Goal: Task Accomplishment & Management: Manage account settings

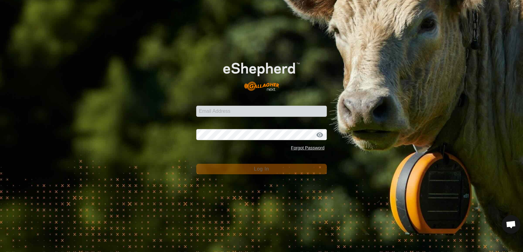
scroll to position [493, 0]
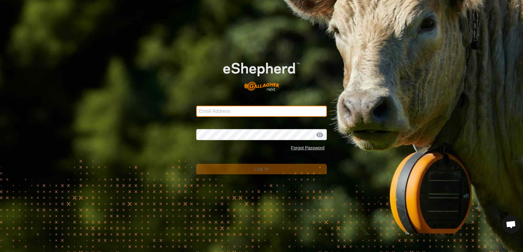
type input "severson42@live.com"
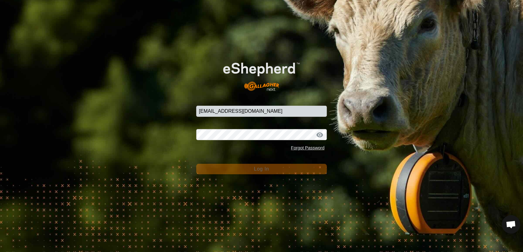
drag, startPoint x: 79, startPoint y: 111, endPoint x: 88, endPoint y: 110, distance: 8.8
click at [87, 110] on div "Email Address severson42@live.com Password Forgot Password Log In" at bounding box center [261, 126] width 523 height 252
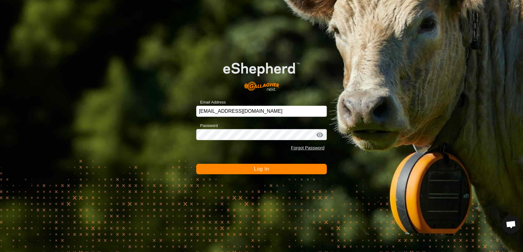
click at [203, 170] on button "Log In" at bounding box center [261, 169] width 131 height 10
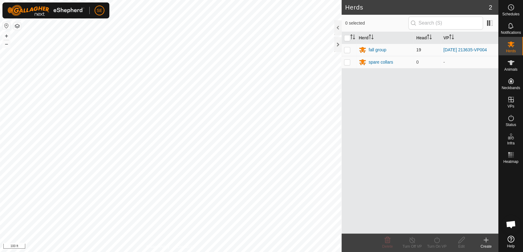
click at [346, 49] on p-checkbox at bounding box center [347, 49] width 6 height 5
checkbox input "true"
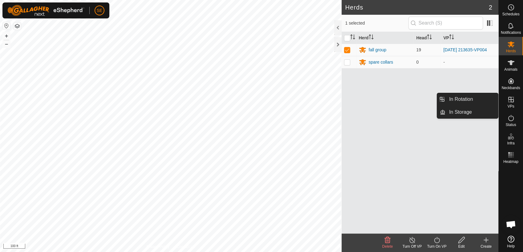
click at [510, 102] on icon at bounding box center [510, 99] width 7 height 7
click at [480, 98] on link "In Rotation" at bounding box center [471, 99] width 53 height 12
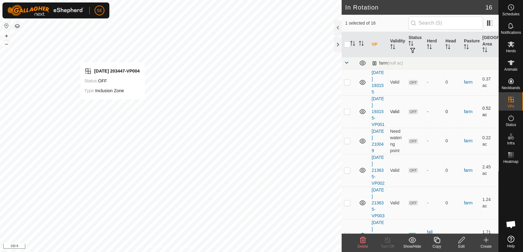
checkbox input "false"
checkbox input "true"
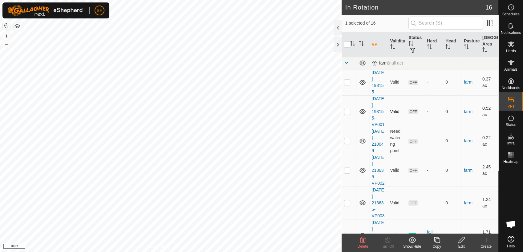
checkbox input "false"
checkbox input "true"
checkbox input "false"
checkbox input "true"
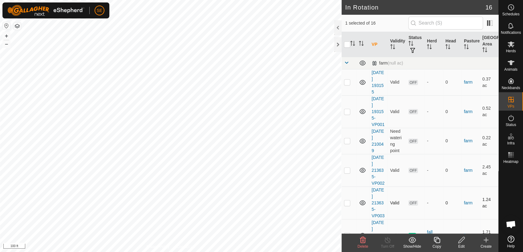
checkbox input "true"
checkbox input "false"
click at [349, 171] on p-checkbox at bounding box center [347, 170] width 6 height 5
click at [348, 170] on p-checkbox at bounding box center [347, 170] width 6 height 5
checkbox input "true"
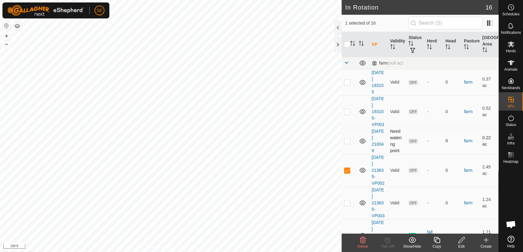
click at [345, 141] on p-checkbox at bounding box center [347, 140] width 6 height 5
checkbox input "true"
click at [348, 110] on p-checkbox at bounding box center [347, 111] width 6 height 5
checkbox input "true"
click at [347, 82] on p-checkbox at bounding box center [347, 82] width 6 height 5
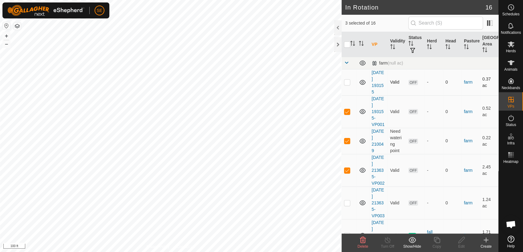
checkbox input "true"
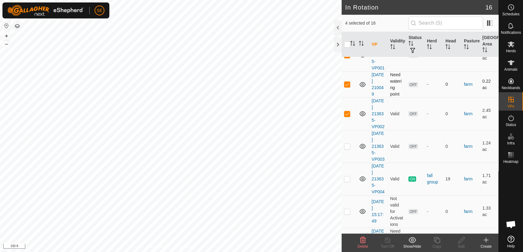
scroll to position [68, 0]
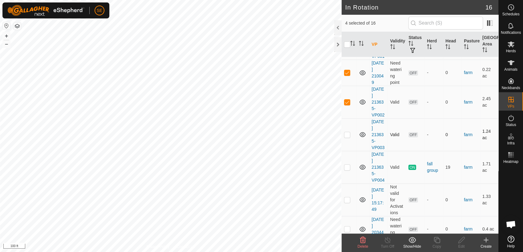
click at [348, 134] on p-checkbox at bounding box center [347, 134] width 6 height 5
checkbox input "true"
click at [347, 165] on p-checkbox at bounding box center [347, 167] width 6 height 5
checkbox input "true"
click at [346, 135] on p-checkbox at bounding box center [347, 134] width 6 height 5
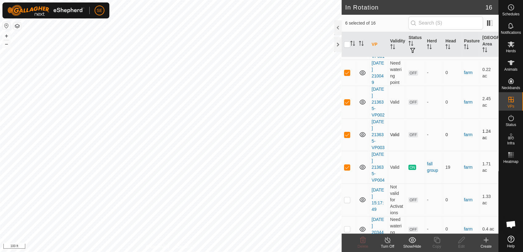
checkbox input "false"
click at [347, 102] on p-checkbox at bounding box center [347, 102] width 6 height 5
checkbox input "false"
click at [343, 71] on td at bounding box center [348, 73] width 15 height 26
checkbox input "false"
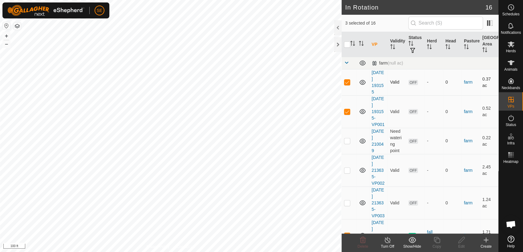
scroll to position [0, 0]
click at [346, 111] on p-checkbox at bounding box center [347, 111] width 6 height 5
checkbox input "false"
click at [349, 83] on p-checkbox at bounding box center [347, 82] width 6 height 5
checkbox input "false"
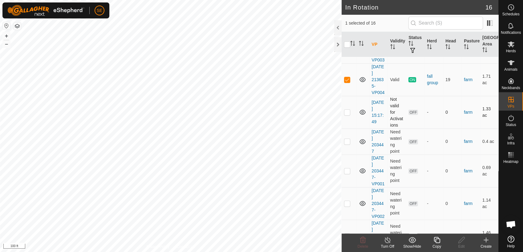
scroll to position [171, 0]
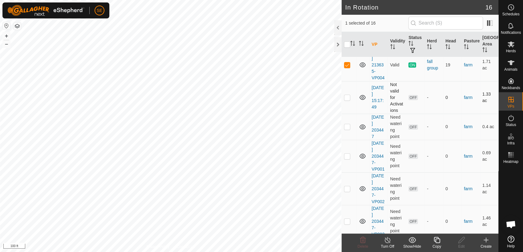
click at [348, 97] on p-checkbox at bounding box center [347, 97] width 6 height 5
click at [349, 98] on p-checkbox at bounding box center [347, 97] width 6 height 5
checkbox input "false"
click at [347, 124] on p-checkbox at bounding box center [347, 126] width 6 height 5
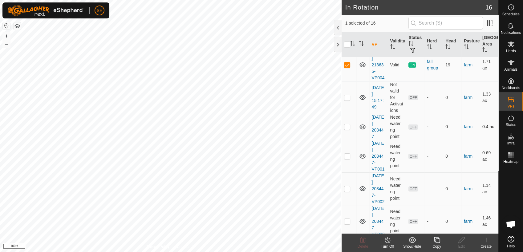
click at [346, 126] on p-checkbox at bounding box center [347, 126] width 6 height 5
checkbox input "true"
click at [345, 63] on p-checkbox at bounding box center [347, 64] width 6 height 5
checkbox input "false"
click at [347, 156] on p-checkbox at bounding box center [347, 156] width 6 height 5
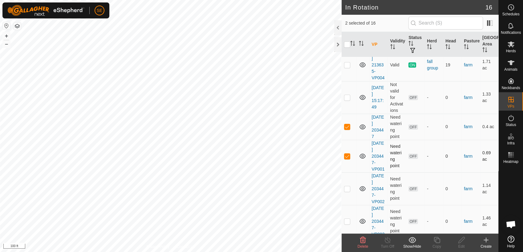
click at [347, 156] on p-checkbox at bounding box center [347, 156] width 6 height 5
checkbox input "false"
click at [349, 191] on p-checkbox at bounding box center [347, 189] width 6 height 5
click at [348, 191] on p-checkbox at bounding box center [347, 189] width 6 height 5
checkbox input "false"
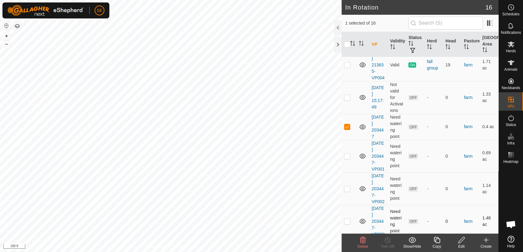
click at [347, 220] on p-checkbox at bounding box center [347, 221] width 6 height 5
checkbox input "false"
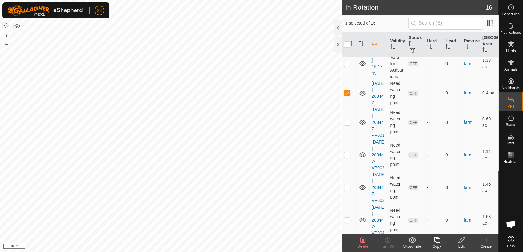
scroll to position [205, 0]
click at [348, 220] on p-checkbox at bounding box center [347, 220] width 6 height 5
checkbox input "false"
click at [434, 240] on icon at bounding box center [437, 240] width 8 height 7
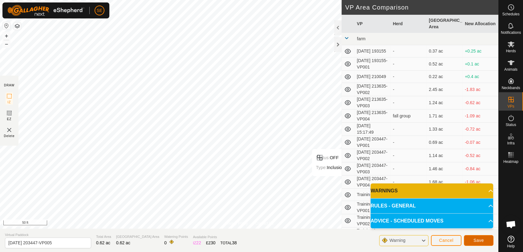
click at [480, 240] on span "Save" at bounding box center [478, 240] width 10 height 5
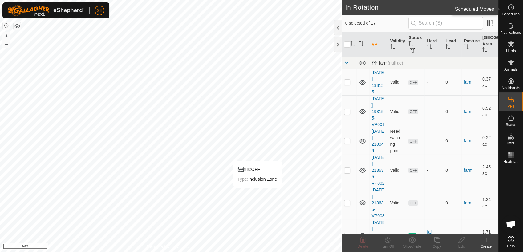
click at [514, 11] on es-schedule-vp-svg-icon at bounding box center [510, 7] width 11 height 10
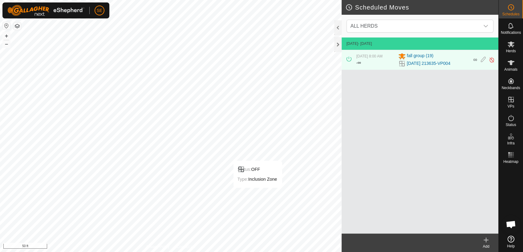
click at [487, 242] on icon at bounding box center [485, 240] width 7 height 7
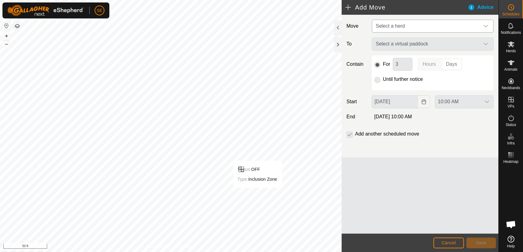
click at [394, 28] on span "Select a herd" at bounding box center [389, 25] width 29 height 5
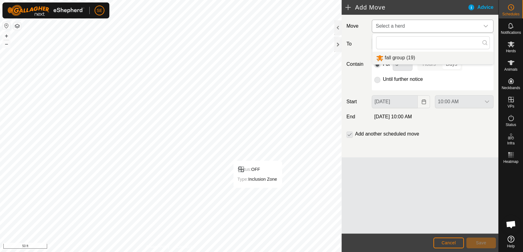
click at [394, 57] on li "fall group (19)" at bounding box center [432, 58] width 121 height 13
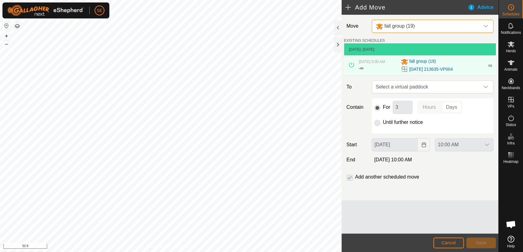
click at [377, 123] on p-radiobutton at bounding box center [377, 122] width 6 height 7
click at [391, 90] on span "Select a virtual paddock" at bounding box center [426, 87] width 106 height 12
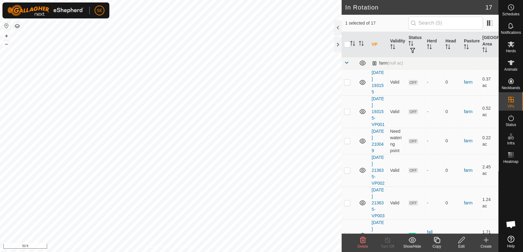
checkbox input "false"
checkbox input "true"
checkbox input "false"
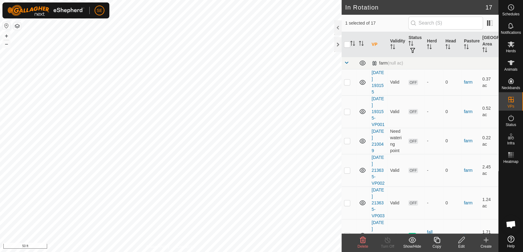
checkbox input "true"
checkbox input "false"
checkbox input "true"
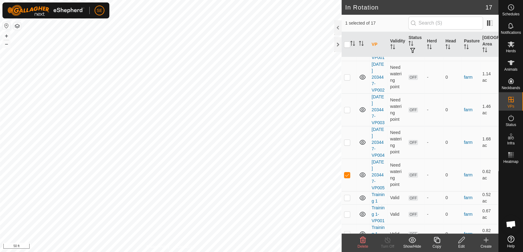
scroll to position [311, 0]
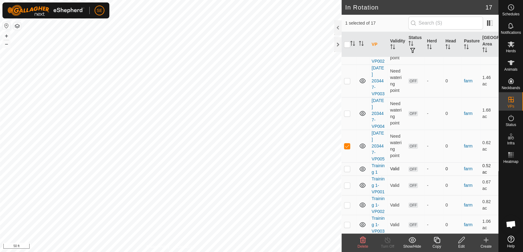
click at [347, 167] on p-checkbox at bounding box center [347, 168] width 6 height 5
checkbox input "false"
click at [347, 113] on p-checkbox at bounding box center [347, 113] width 6 height 5
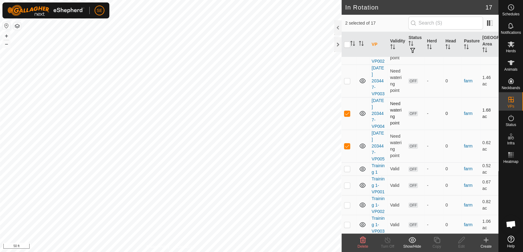
checkbox input "false"
click at [346, 81] on p-checkbox at bounding box center [347, 80] width 6 height 5
click at [347, 81] on p-checkbox at bounding box center [347, 80] width 6 height 5
checkbox input "false"
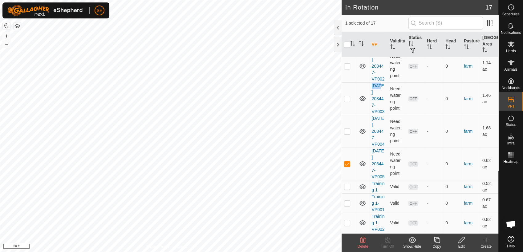
scroll to position [277, 0]
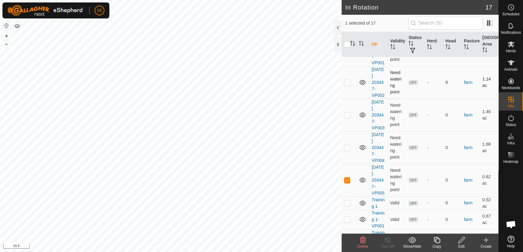
click at [347, 83] on p-checkbox at bounding box center [347, 82] width 6 height 5
checkbox input "false"
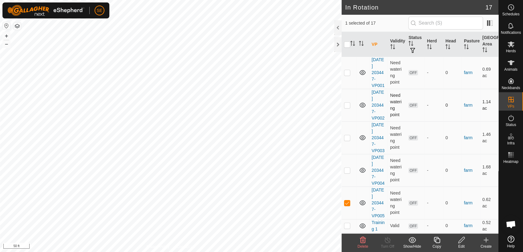
scroll to position [209, 0]
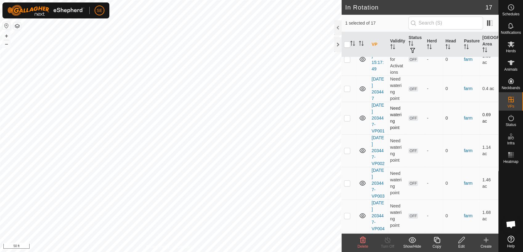
click at [349, 117] on p-checkbox at bounding box center [347, 118] width 6 height 5
checkbox input "false"
click at [346, 89] on p-checkbox at bounding box center [347, 88] width 6 height 5
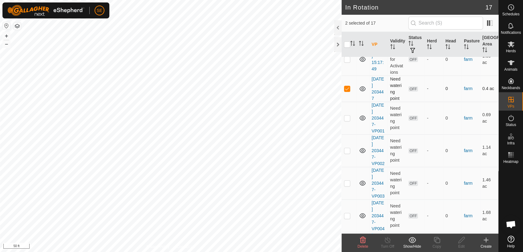
checkbox input "false"
click at [347, 60] on p-checkbox at bounding box center [347, 59] width 6 height 5
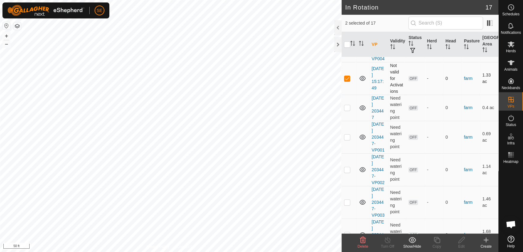
scroll to position [175, 0]
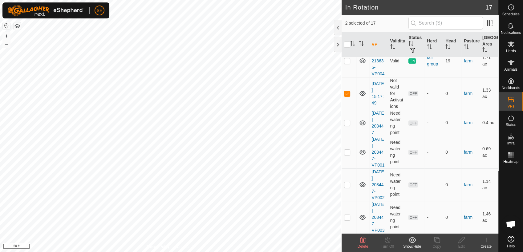
click at [349, 93] on p-checkbox at bounding box center [347, 93] width 6 height 5
checkbox input "false"
click at [348, 62] on p-checkbox at bounding box center [347, 60] width 6 height 5
checkbox input "true"
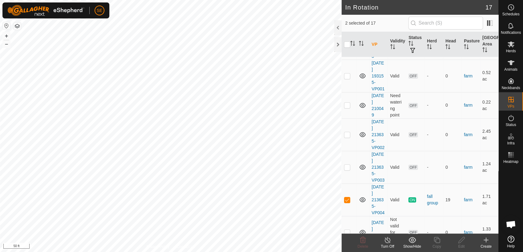
scroll to position [0, 0]
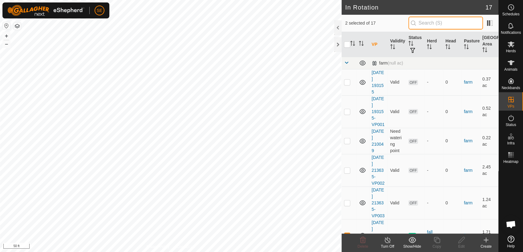
drag, startPoint x: 466, startPoint y: 23, endPoint x: 453, endPoint y: 17, distance: 14.3
drag, startPoint x: 453, startPoint y: 17, endPoint x: 509, endPoint y: 181, distance: 173.4
click at [510, 183] on div at bounding box center [510, 199] width 24 height 67
drag, startPoint x: 492, startPoint y: 30, endPoint x: 500, endPoint y: 49, distance: 20.7
drag, startPoint x: 500, startPoint y: 49, endPoint x: 511, endPoint y: 9, distance: 42.0
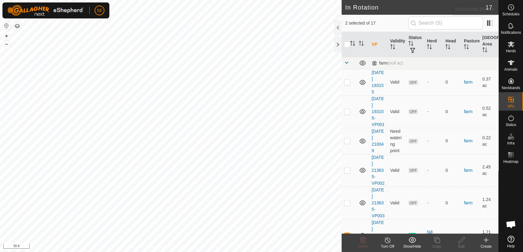
click at [511, 9] on icon at bounding box center [510, 7] width 7 height 7
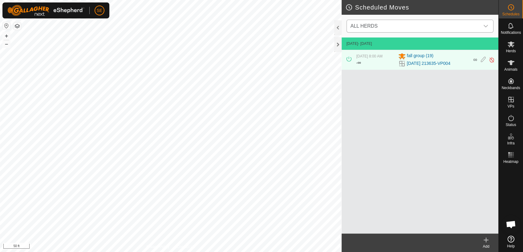
click at [401, 26] on span "ALL HERDS" at bounding box center [413, 26] width 131 height 12
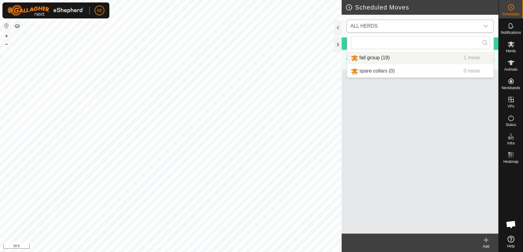
click at [383, 58] on li "fall group (19) 1 move" at bounding box center [420, 58] width 146 height 13
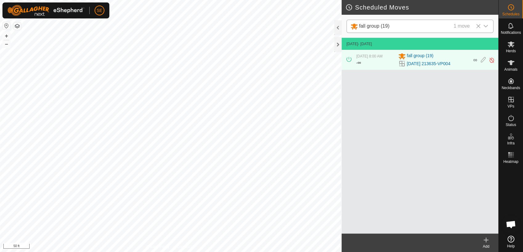
click at [486, 243] on icon at bounding box center [485, 240] width 7 height 7
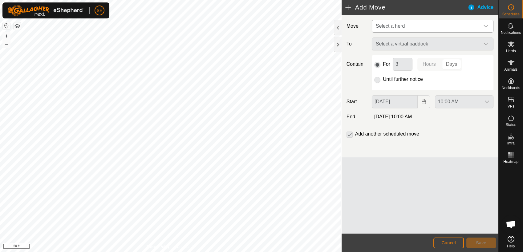
click at [414, 26] on span "Select a herd" at bounding box center [426, 26] width 106 height 12
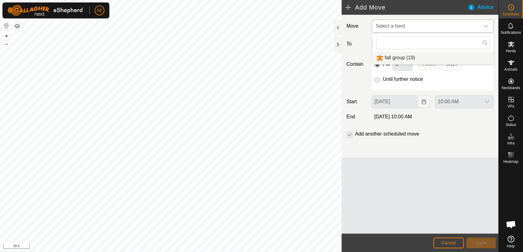
click at [407, 58] on li "fall group (19)" at bounding box center [432, 58] width 121 height 13
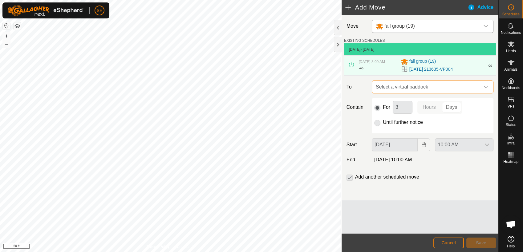
click at [423, 89] on span "Select a virtual paddock" at bounding box center [426, 87] width 106 height 12
click at [413, 86] on span "Select a virtual paddock" at bounding box center [426, 87] width 106 height 12
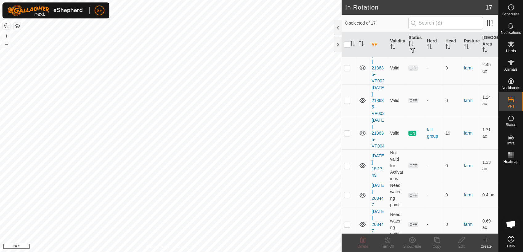
scroll to position [137, 0]
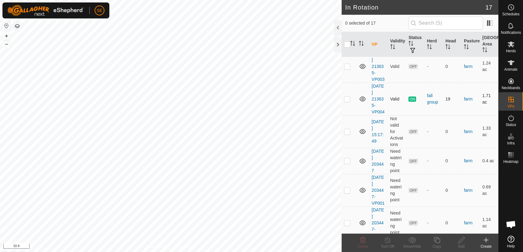
click at [345, 100] on p-checkbox at bounding box center [347, 99] width 6 height 5
checkbox input "true"
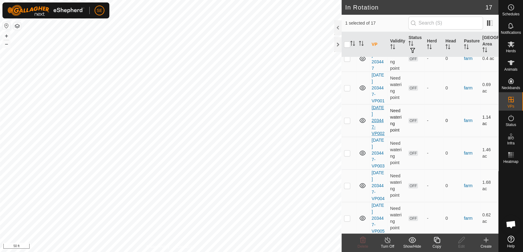
scroll to position [273, 0]
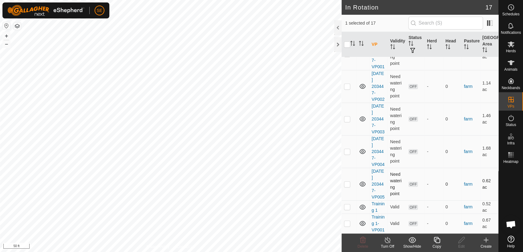
click at [348, 182] on p-checkbox at bounding box center [347, 184] width 6 height 5
checkbox input "true"
click at [485, 241] on icon at bounding box center [485, 240] width 7 height 7
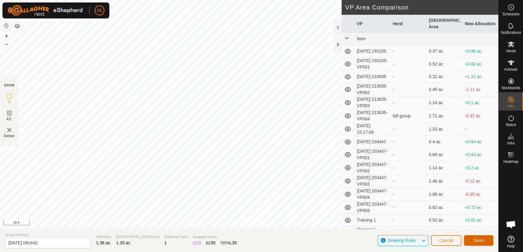
click at [476, 239] on span "Save" at bounding box center [478, 240] width 10 height 5
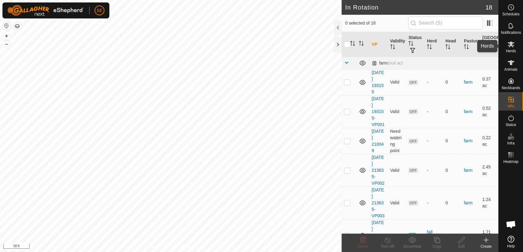
click at [510, 42] on icon at bounding box center [510, 45] width 7 height 6
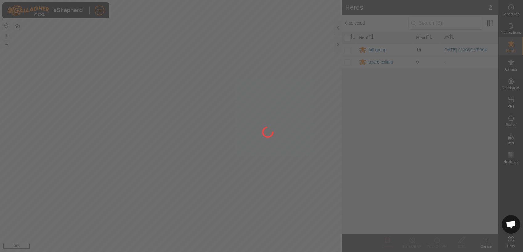
click at [511, 11] on div at bounding box center [261, 126] width 523 height 252
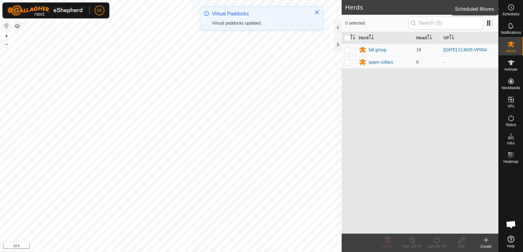
click at [511, 10] on icon at bounding box center [510, 7] width 7 height 7
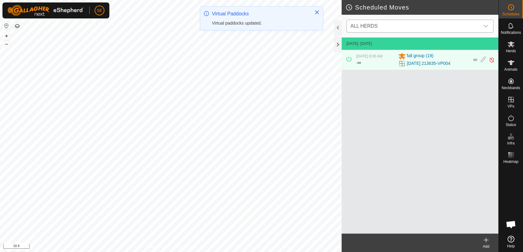
click at [405, 23] on span "ALL HERDS" at bounding box center [413, 26] width 131 height 12
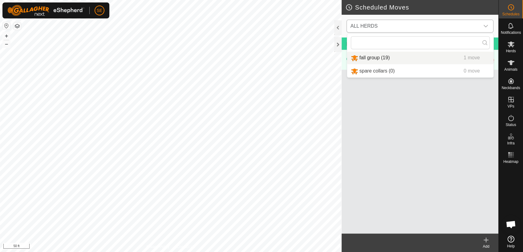
click at [383, 57] on li "fall group (19) 1 move" at bounding box center [420, 58] width 146 height 13
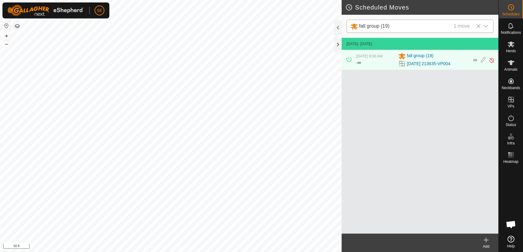
click at [487, 240] on icon at bounding box center [485, 240] width 4 height 0
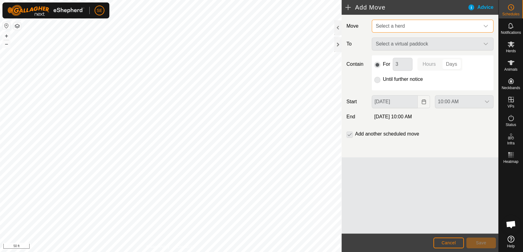
click at [404, 26] on span "Select a herd" at bounding box center [426, 26] width 106 height 12
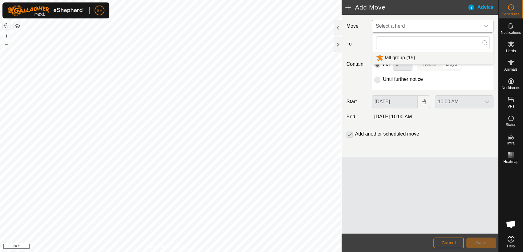
click at [392, 60] on li "fall group (19)" at bounding box center [432, 58] width 121 height 13
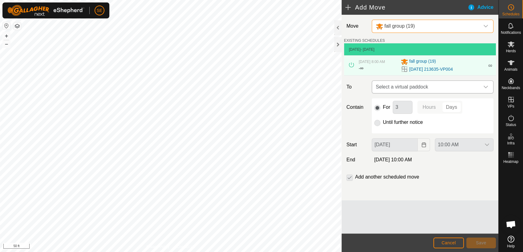
click at [406, 85] on span "Select a virtual paddock" at bounding box center [426, 87] width 106 height 12
click at [403, 86] on span "Select a virtual paddock" at bounding box center [426, 87] width 106 height 12
click at [407, 85] on span "Select a virtual paddock" at bounding box center [426, 87] width 106 height 12
click at [418, 87] on span "Select a virtual paddock" at bounding box center [426, 87] width 106 height 12
click at [419, 86] on span "Select a virtual paddock" at bounding box center [426, 87] width 106 height 12
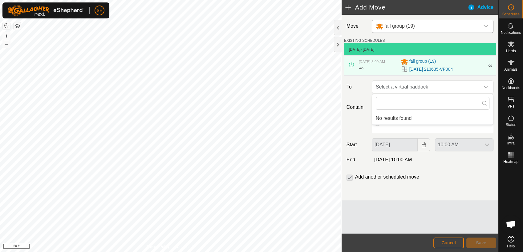
click at [422, 62] on span "fall group (19)" at bounding box center [422, 61] width 26 height 7
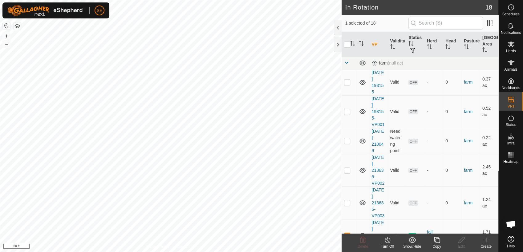
checkbox input "false"
checkbox input "true"
click at [345, 83] on p-checkbox at bounding box center [347, 82] width 6 height 5
click at [349, 80] on p-checkbox at bounding box center [347, 82] width 6 height 5
checkbox input "false"
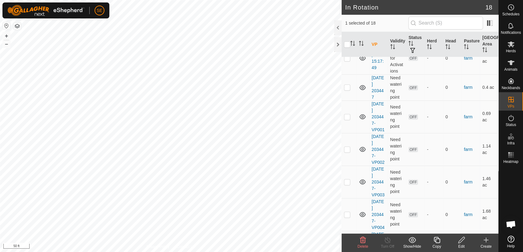
scroll to position [338, 0]
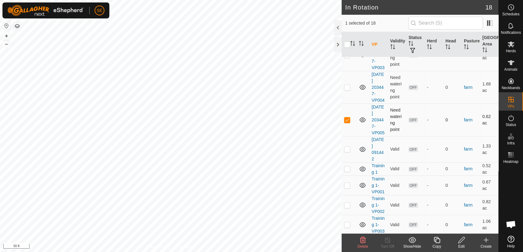
click at [345, 119] on p-checkbox at bounding box center [347, 120] width 6 height 5
checkbox input "false"
click at [347, 225] on p-checkbox at bounding box center [347, 225] width 6 height 5
checkbox input "true"
click at [391, 44] on icon "Activate to sort" at bounding box center [392, 46] width 5 height 5
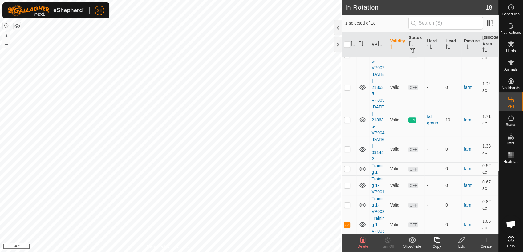
scroll to position [0, 0]
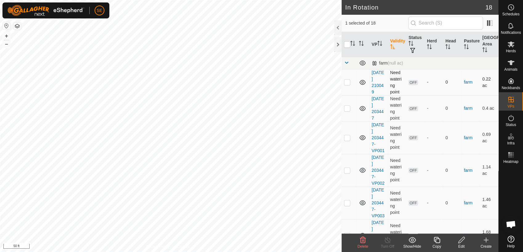
click at [347, 82] on p-checkbox at bounding box center [347, 82] width 6 height 5
checkbox input "true"
click at [347, 108] on p-checkbox at bounding box center [347, 108] width 6 height 5
click at [347, 110] on p-checkbox at bounding box center [347, 108] width 6 height 5
checkbox input "false"
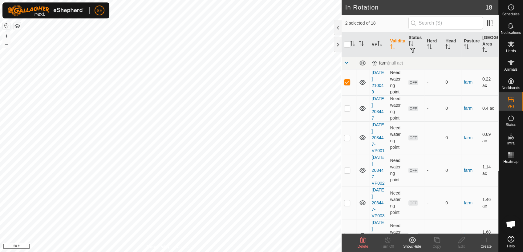
click at [344, 81] on p-checkbox at bounding box center [347, 82] width 6 height 5
checkbox input "false"
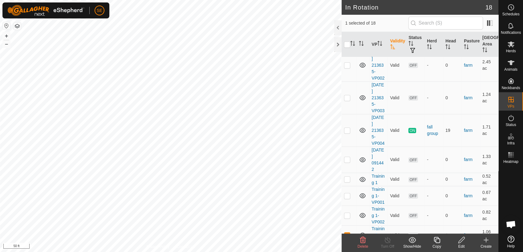
scroll to position [338, 0]
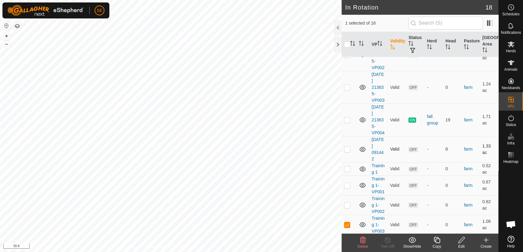
click at [345, 147] on p-checkbox at bounding box center [347, 149] width 6 height 5
checkbox input "true"
click at [345, 223] on p-checkbox at bounding box center [347, 225] width 6 height 5
checkbox input "false"
click at [347, 119] on p-checkbox at bounding box center [347, 120] width 6 height 5
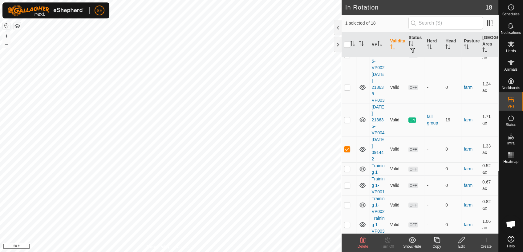
checkbox input "true"
click at [391, 244] on turn-off-svg-icon at bounding box center [387, 240] width 25 height 7
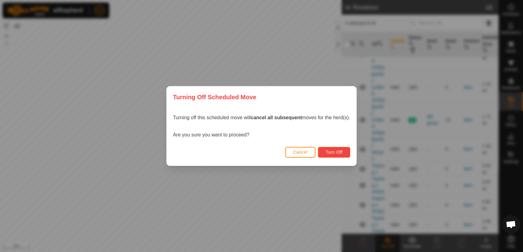
click at [325, 151] on span "Turn Off" at bounding box center [333, 152] width 17 height 5
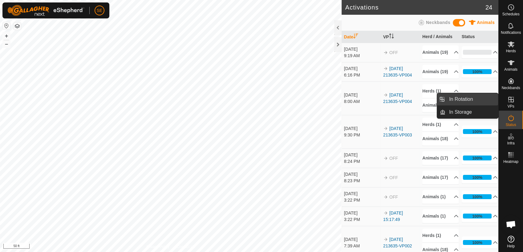
click at [462, 97] on link "In Rotation" at bounding box center [471, 99] width 53 height 12
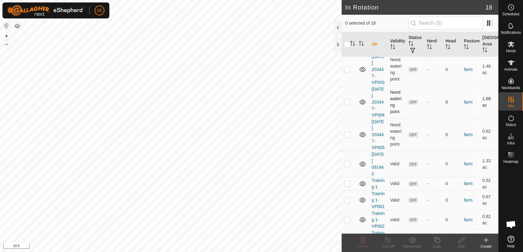
scroll to position [338, 0]
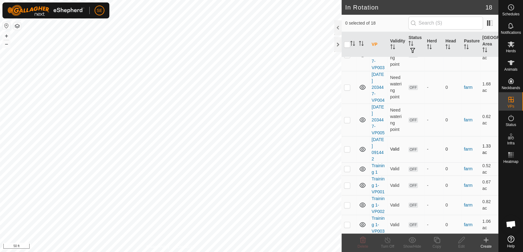
click at [348, 148] on p-checkbox at bounding box center [347, 149] width 6 height 5
checkbox input "true"
click at [462, 240] on icon at bounding box center [461, 240] width 6 height 6
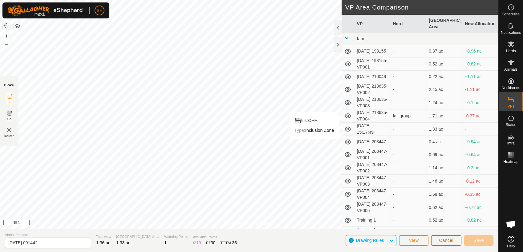
click at [441, 238] on span "Cancel" at bounding box center [446, 240] width 14 height 5
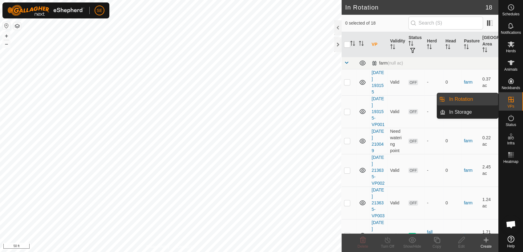
click at [460, 99] on link "In Rotation" at bounding box center [471, 99] width 53 height 12
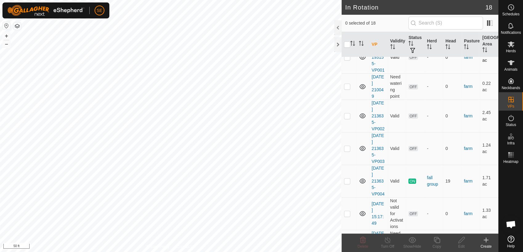
scroll to position [68, 0]
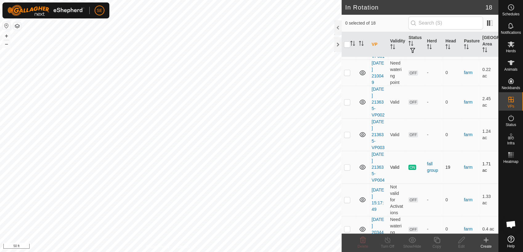
click at [348, 168] on p-checkbox at bounding box center [347, 167] width 6 height 5
checkbox input "true"
click at [386, 241] on icon at bounding box center [387, 240] width 8 height 7
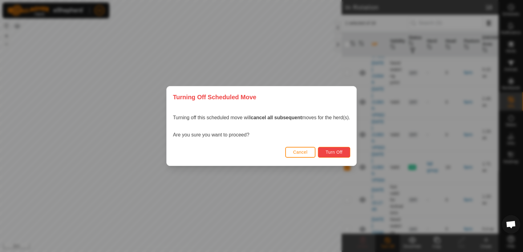
click at [326, 153] on span "Turn Off" at bounding box center [333, 152] width 17 height 5
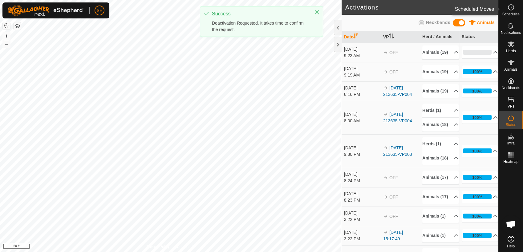
click at [512, 6] on icon at bounding box center [510, 7] width 7 height 7
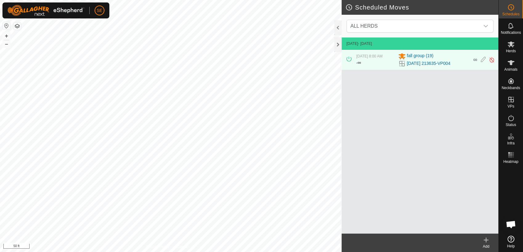
click at [487, 240] on icon at bounding box center [485, 240] width 4 height 0
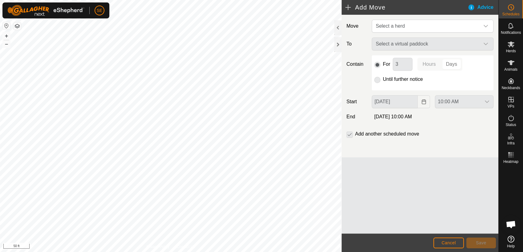
click at [414, 43] on div "Select a virtual paddock" at bounding box center [432, 44] width 126 height 13
click at [422, 24] on span "Select a herd" at bounding box center [426, 26] width 106 height 12
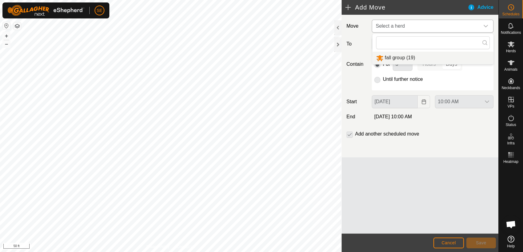
click at [406, 57] on li "fall group (19)" at bounding box center [432, 58] width 121 height 13
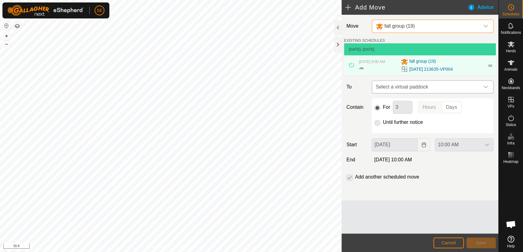
click at [424, 86] on span "Select a virtual paddock" at bounding box center [426, 87] width 106 height 12
click at [405, 119] on li "No results found" at bounding box center [432, 118] width 121 height 12
drag, startPoint x: 405, startPoint y: 119, endPoint x: 390, endPoint y: 118, distance: 15.7
click at [390, 118] on li "No results found" at bounding box center [432, 118] width 121 height 12
click at [352, 115] on div "Contain For 3 Hours Days Until further notice" at bounding box center [420, 115] width 152 height 35
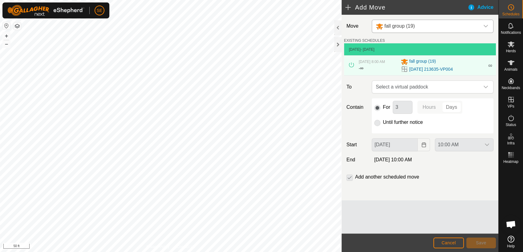
click at [377, 122] on p-radiobutton at bounding box center [377, 122] width 6 height 7
click at [377, 124] on p-radiobutton at bounding box center [377, 122] width 6 height 7
click at [403, 88] on span "Select a virtual paddock" at bounding box center [426, 87] width 106 height 12
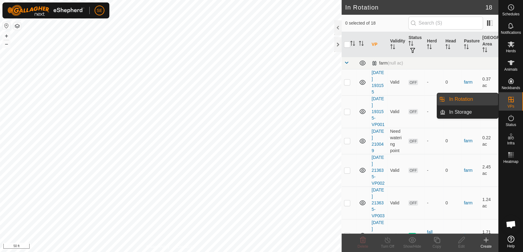
click at [514, 103] on es-virtualpaddocks-svg-icon at bounding box center [510, 100] width 11 height 10
click at [478, 98] on link "In Rotation" at bounding box center [471, 99] width 53 height 12
click at [475, 99] on link "In Rotation" at bounding box center [471, 99] width 53 height 12
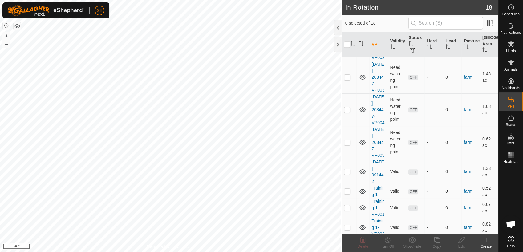
scroll to position [303, 0]
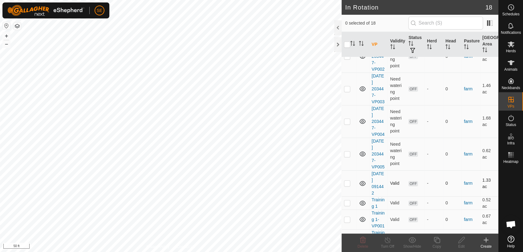
click at [347, 181] on p-checkbox at bounding box center [347, 183] width 6 height 5
checkbox input "true"
click at [436, 239] on icon at bounding box center [436, 240] width 6 height 6
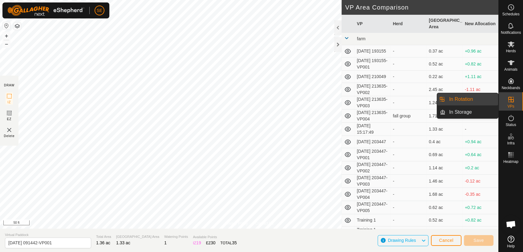
click at [509, 101] on icon at bounding box center [510, 99] width 7 height 7
click at [465, 98] on link "In Rotation" at bounding box center [471, 99] width 53 height 12
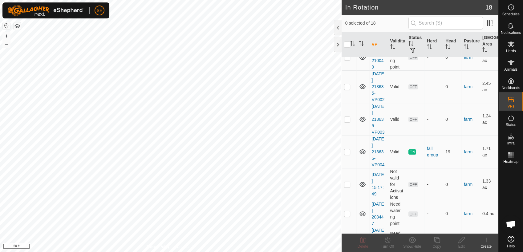
scroll to position [102, 0]
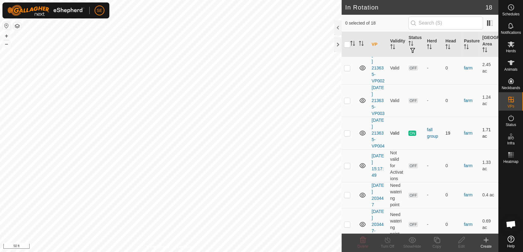
click at [347, 133] on p-checkbox at bounding box center [347, 133] width 6 height 5
checkbox input "true"
click at [438, 239] on icon at bounding box center [436, 240] width 6 height 6
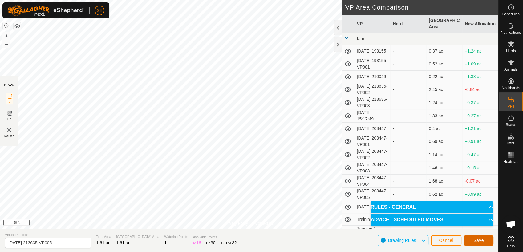
click at [479, 242] on span "Save" at bounding box center [478, 240] width 10 height 5
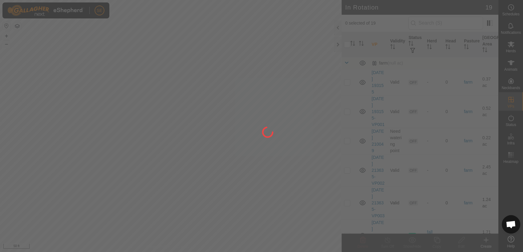
click at [215, 60] on div "SE Schedules Notifications Herds Animals Neckbands VPs Status Infra Heatmap Hel…" at bounding box center [261, 126] width 523 height 252
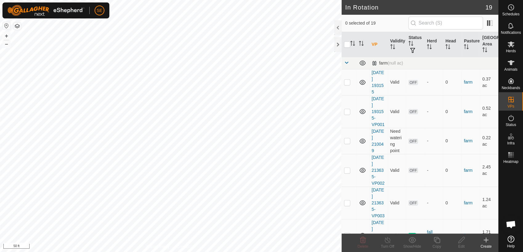
checkbox input "true"
checkbox input "false"
checkbox input "true"
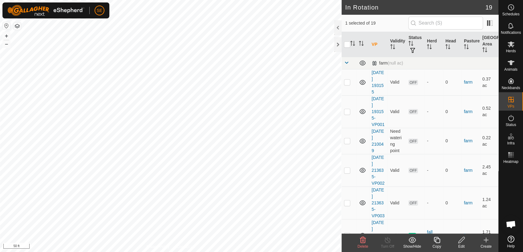
click at [458, 244] on div "Edit" at bounding box center [461, 247] width 25 height 6
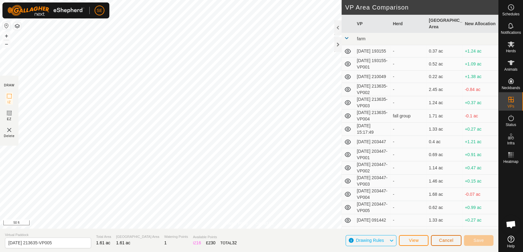
click at [448, 239] on span "Cancel" at bounding box center [446, 240] width 14 height 5
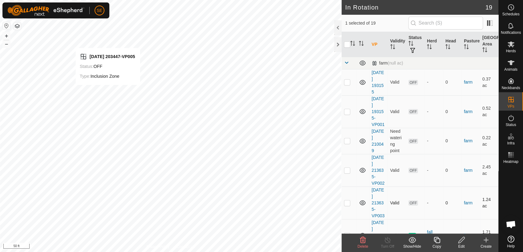
checkbox input "false"
checkbox input "true"
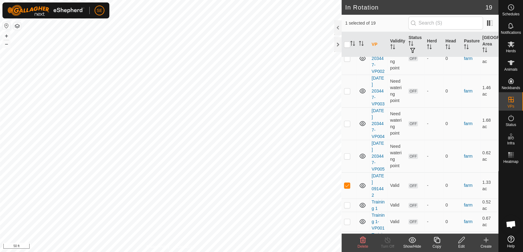
scroll to position [370, 0]
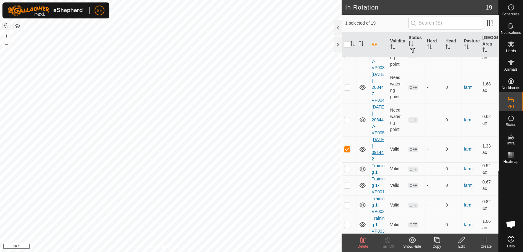
click at [379, 144] on link "[DATE] 091442" at bounding box center [377, 149] width 12 height 24
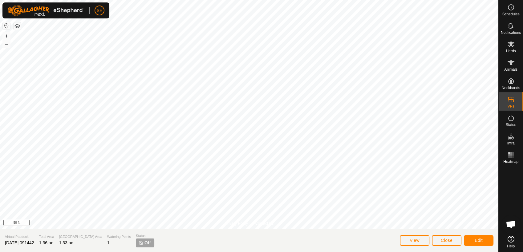
click at [136, 243] on p-tag "Off" at bounding box center [145, 243] width 18 height 9
click at [449, 237] on button "Close" at bounding box center [446, 240] width 30 height 11
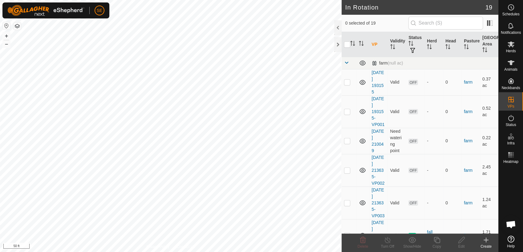
click at [373, 43] on th "VP" at bounding box center [378, 44] width 18 height 25
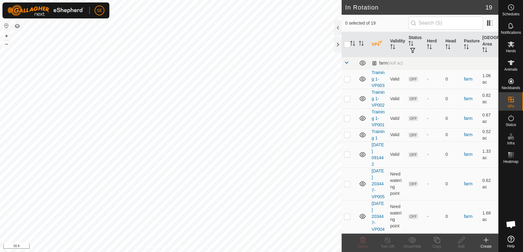
click at [377, 43] on th "VP" at bounding box center [378, 44] width 18 height 25
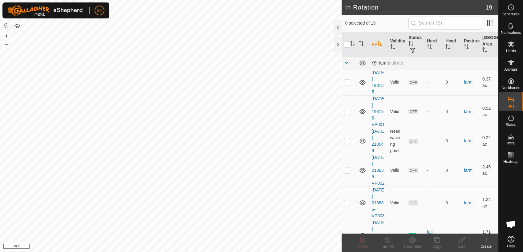
click at [377, 43] on th "VP" at bounding box center [378, 44] width 18 height 25
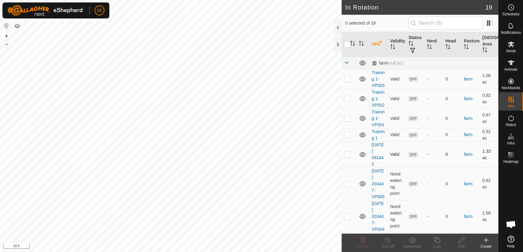
click at [347, 154] on p-checkbox at bounding box center [347, 154] width 6 height 5
checkbox input "true"
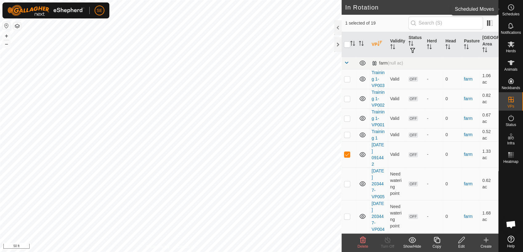
click at [509, 13] on span "Schedules" at bounding box center [510, 14] width 17 height 4
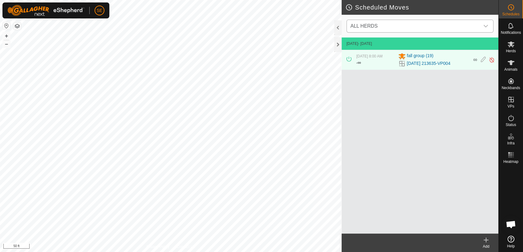
click at [373, 24] on span "ALL HERDS" at bounding box center [363, 25] width 27 height 5
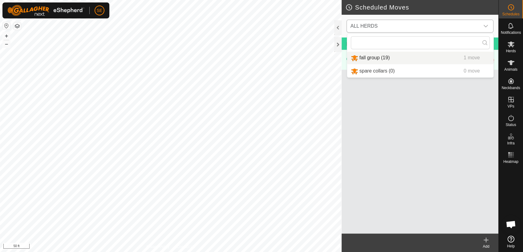
click at [374, 56] on li "fall group (19) 1 move" at bounding box center [420, 58] width 146 height 13
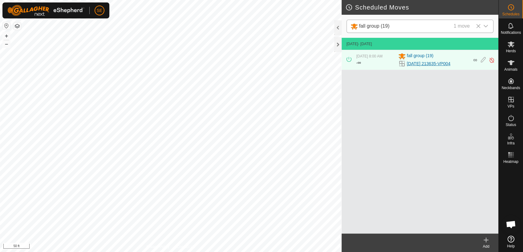
click at [419, 62] on link "[DATE] 213635-VP004" at bounding box center [428, 64] width 43 height 6
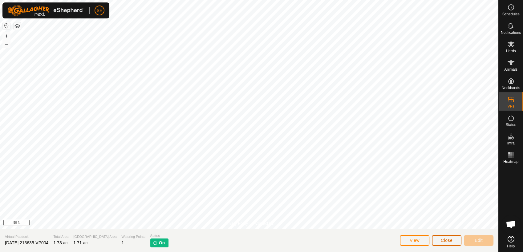
click at [454, 239] on button "Close" at bounding box center [446, 240] width 30 height 11
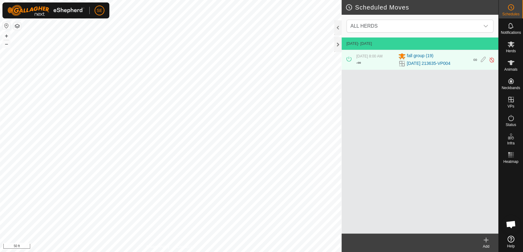
scroll to position [493, 0]
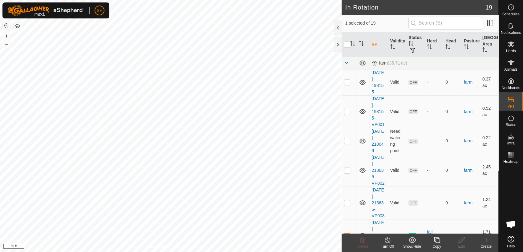
checkbox input "false"
checkbox input "true"
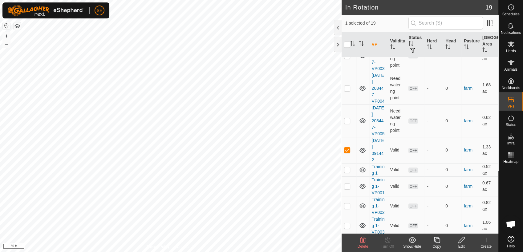
scroll to position [370, 0]
click at [514, 10] on icon at bounding box center [510, 7] width 7 height 7
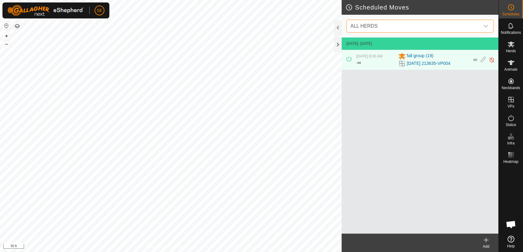
click at [389, 25] on span "ALL HERDS" at bounding box center [413, 26] width 131 height 12
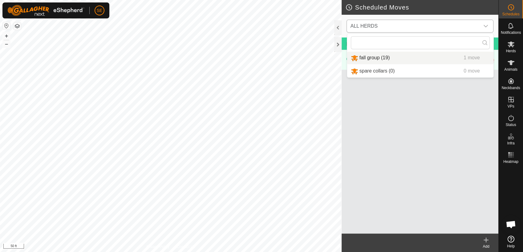
click at [379, 57] on li "fall group (19) 1 move" at bounding box center [420, 58] width 146 height 13
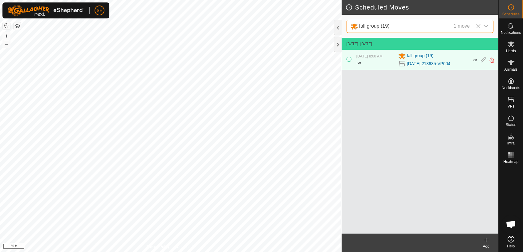
click at [485, 241] on icon at bounding box center [485, 240] width 7 height 7
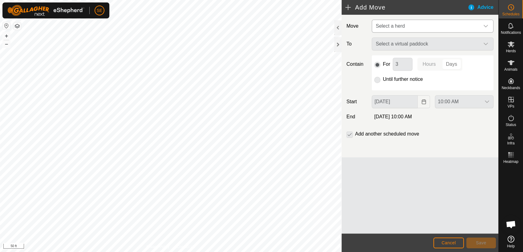
click at [391, 26] on span "Select a herd" at bounding box center [389, 25] width 29 height 5
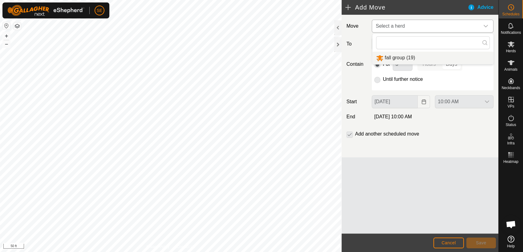
click at [396, 60] on li "fall group (19)" at bounding box center [432, 58] width 121 height 13
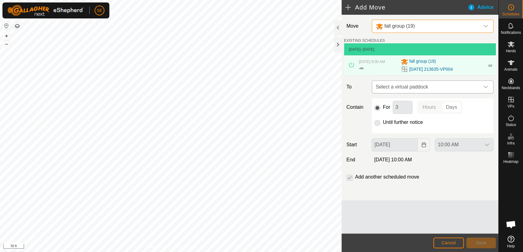
click at [404, 90] on span "Select a virtual paddock" at bounding box center [426, 87] width 106 height 12
click at [404, 82] on span "Select a virtual paddock" at bounding box center [426, 87] width 106 height 12
click at [414, 85] on span "Select a virtual paddock" at bounding box center [426, 87] width 106 height 12
click at [455, 103] on input "text" at bounding box center [432, 103] width 114 height 13
click at [395, 86] on span "Select a virtual paddock" at bounding box center [426, 87] width 106 height 12
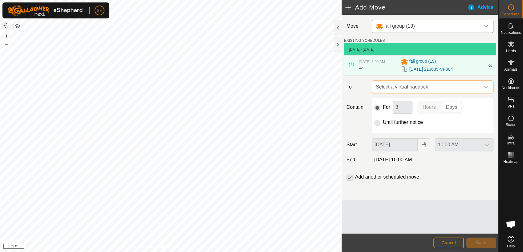
click at [396, 86] on span "Select a virtual paddock" at bounding box center [426, 87] width 106 height 12
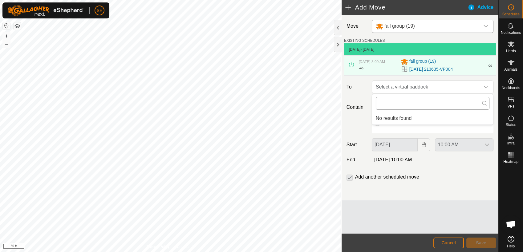
click at [395, 102] on input "text" at bounding box center [432, 103] width 114 height 13
click at [446, 242] on span "Cancel" at bounding box center [448, 243] width 14 height 5
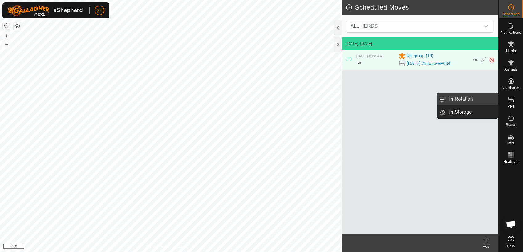
click at [470, 99] on link "In Rotation" at bounding box center [471, 99] width 53 height 12
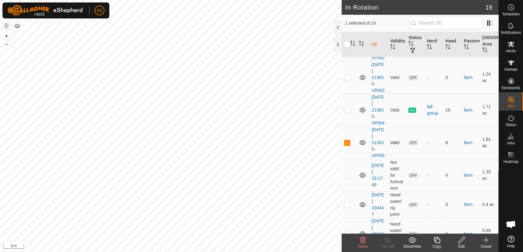
scroll to position [137, 0]
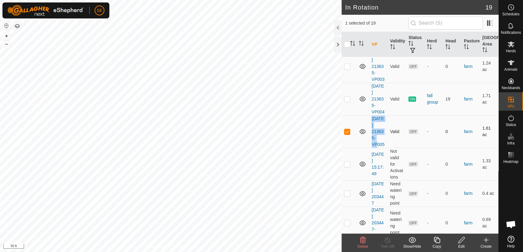
drag, startPoint x: 362, startPoint y: 131, endPoint x: 371, endPoint y: 135, distance: 9.8
click at [371, 135] on tr "[DATE] 213635-VP005 Valid OFF - 0 farm 1.61 ac" at bounding box center [419, 131] width 157 height 33
drag, startPoint x: 371, startPoint y: 135, endPoint x: 365, endPoint y: 130, distance: 7.4
click at [365, 130] on icon at bounding box center [362, 131] width 7 height 7
checkbox input "false"
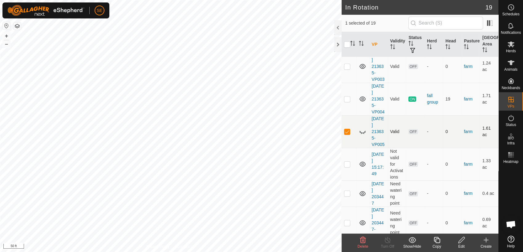
checkbox input "true"
checkbox input "false"
checkbox input "true"
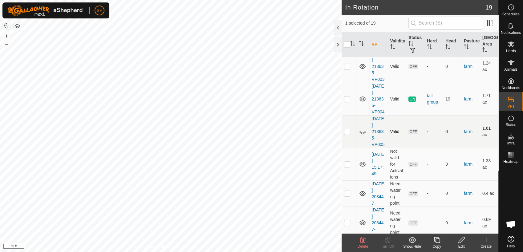
checkbox input "true"
checkbox input "false"
checkbox input "true"
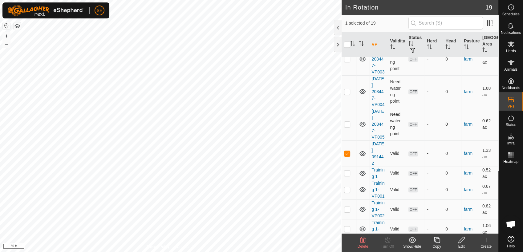
scroll to position [370, 0]
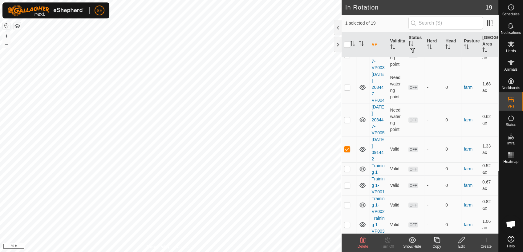
drag, startPoint x: 361, startPoint y: 148, endPoint x: 373, endPoint y: 152, distance: 13.3
click at [373, 152] on link "[DATE] 091442" at bounding box center [377, 149] width 12 height 24
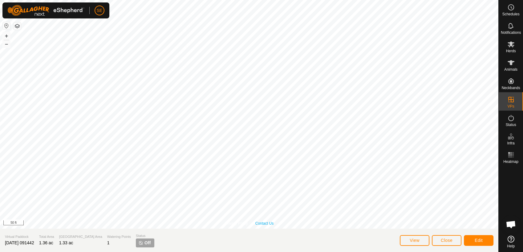
click at [267, 222] on div "Privacy Policy Contact Us 27 3683015622 fall group [DATE] 213635-VP004 + – ⇧ i …" at bounding box center [249, 114] width 498 height 229
click at [450, 242] on span "Close" at bounding box center [446, 240] width 12 height 5
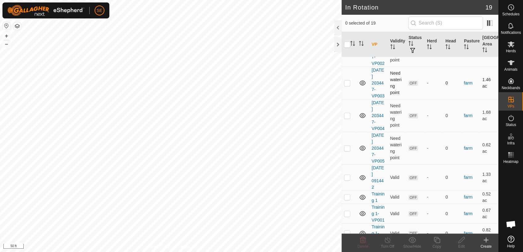
scroll to position [370, 0]
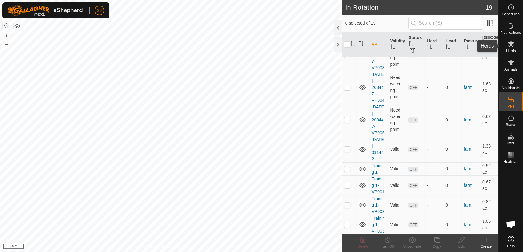
click at [510, 49] on span "Herds" at bounding box center [510, 51] width 10 height 4
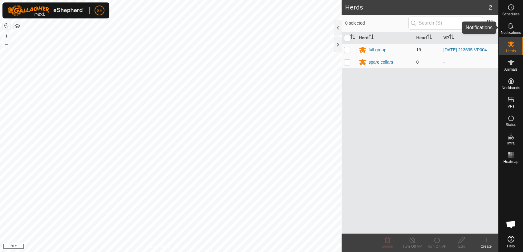
click at [510, 26] on icon at bounding box center [510, 25] width 7 height 7
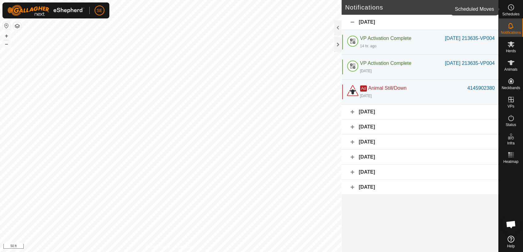
click at [511, 7] on icon at bounding box center [511, 7] width 1 height 2
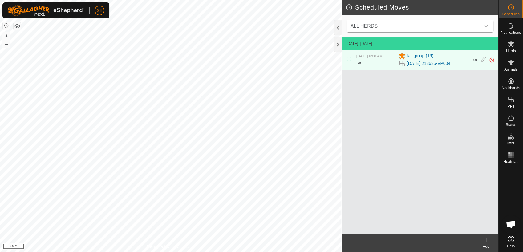
click at [475, 28] on span "ALL HERDS" at bounding box center [413, 26] width 131 height 12
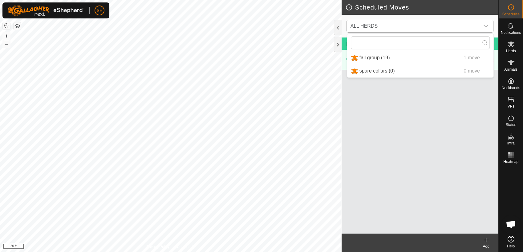
click at [396, 58] on li "fall group (19) 1 move" at bounding box center [420, 58] width 146 height 13
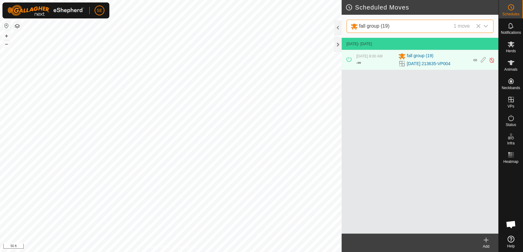
click at [349, 58] on icon at bounding box center [348, 59] width 5 height 5
click at [491, 61] on img at bounding box center [491, 60] width 6 height 6
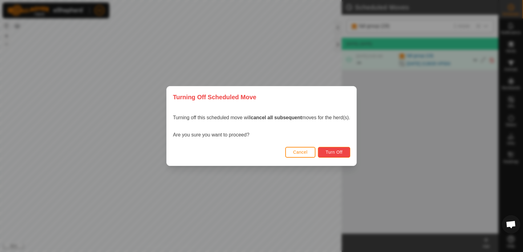
click at [326, 153] on span "Turn Off" at bounding box center [333, 152] width 17 height 5
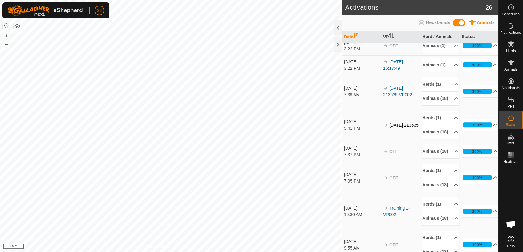
scroll to position [202, 0]
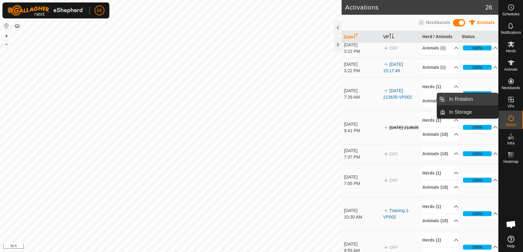
click at [474, 98] on link "In Rotation" at bounding box center [471, 99] width 53 height 12
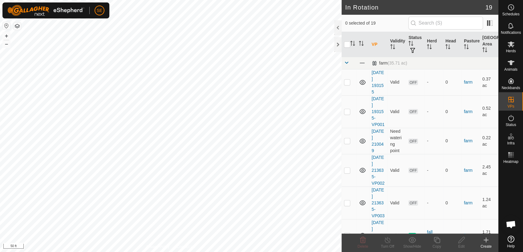
click at [486, 242] on icon at bounding box center [485, 240] width 7 height 7
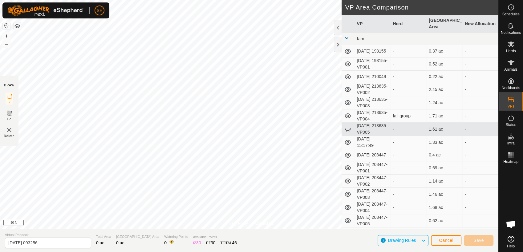
click at [350, 235] on section "Virtual Paddock [DATE] 093256 Total Area 0 ac Grazing Area 0 ac Watering Points…" at bounding box center [249, 240] width 498 height 23
click at [441, 240] on span "Cancel" at bounding box center [446, 240] width 14 height 5
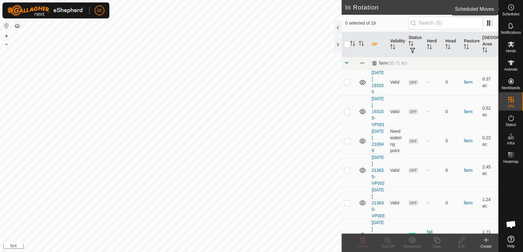
drag, startPoint x: 510, startPoint y: 9, endPoint x: 513, endPoint y: 8, distance: 3.2
click at [510, 9] on icon at bounding box center [510, 7] width 7 height 7
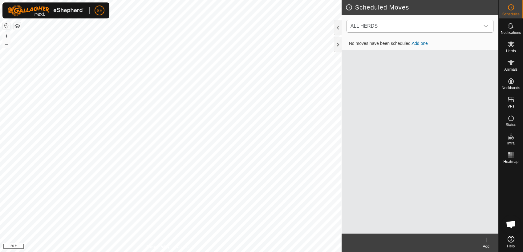
click at [432, 23] on span "ALL HERDS" at bounding box center [413, 26] width 131 height 12
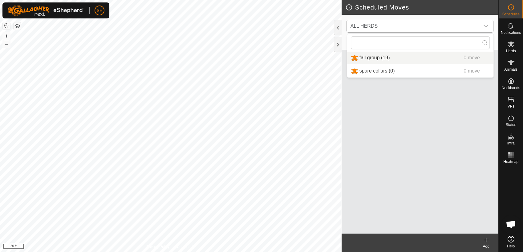
click at [384, 58] on li "fall group (19) 0 move" at bounding box center [420, 58] width 146 height 13
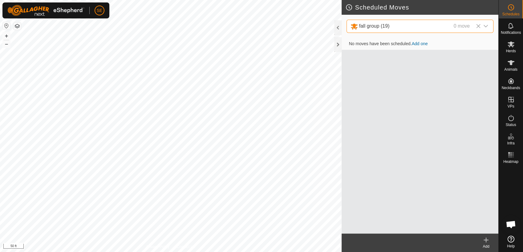
click at [464, 26] on div "0 move" at bounding box center [461, 26] width 16 height 8
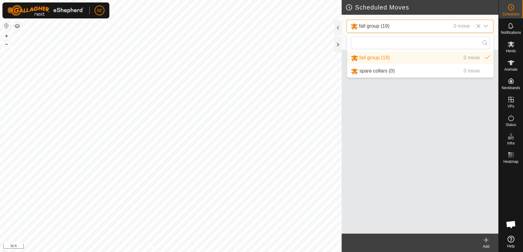
click at [468, 26] on div "0 move" at bounding box center [461, 26] width 16 height 8
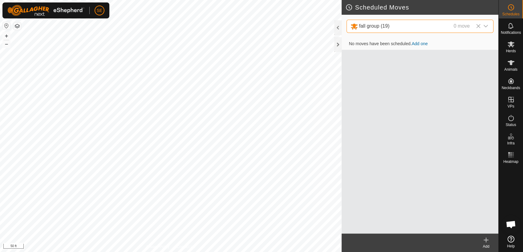
click at [423, 43] on link "Add one" at bounding box center [419, 43] width 16 height 5
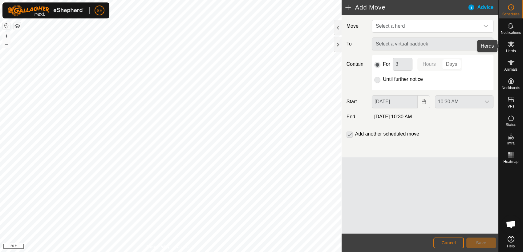
click at [511, 47] on icon at bounding box center [510, 44] width 7 height 7
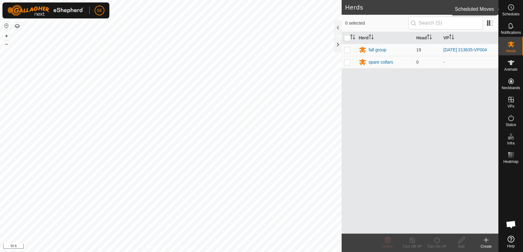
click at [512, 6] on icon at bounding box center [510, 7] width 7 height 7
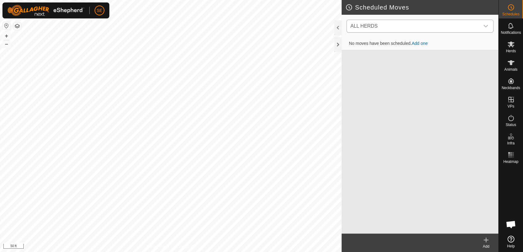
click at [471, 28] on span "ALL HERDS" at bounding box center [413, 26] width 131 height 12
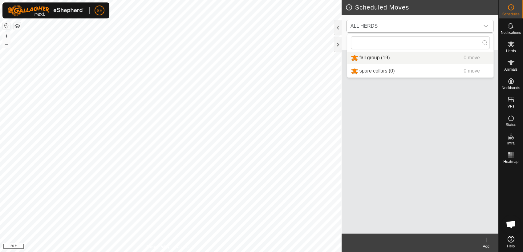
click at [368, 56] on li "fall group (19) 0 move" at bounding box center [420, 58] width 146 height 13
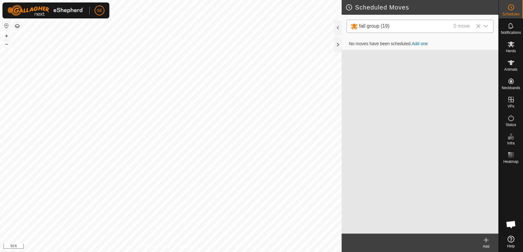
click at [416, 43] on link "Add one" at bounding box center [419, 43] width 16 height 5
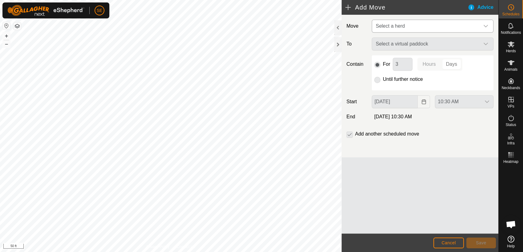
click at [420, 26] on span "Select a herd" at bounding box center [426, 26] width 106 height 12
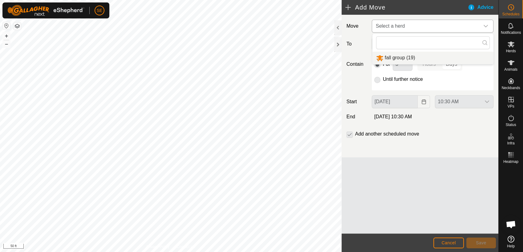
click at [401, 58] on li "fall group (19)" at bounding box center [432, 58] width 121 height 13
click at [376, 82] on p-radiobutton at bounding box center [377, 79] width 6 height 7
click at [396, 44] on span "Select a virtual paddock" at bounding box center [426, 44] width 106 height 12
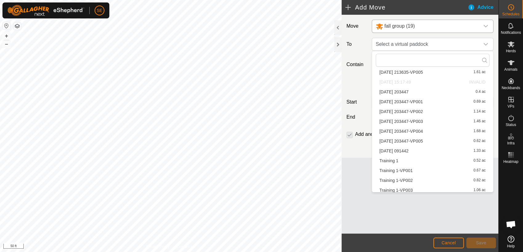
scroll to position [78, 0]
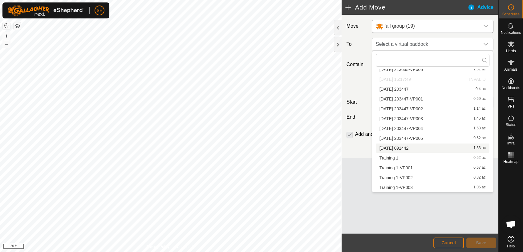
click at [398, 148] on li "[DATE] 091442 1.33 ac" at bounding box center [432, 148] width 114 height 9
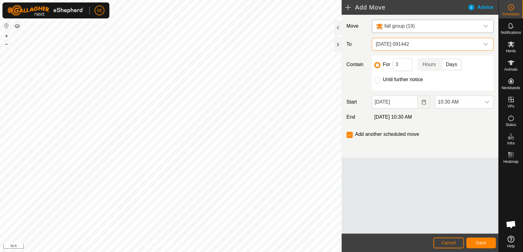
click at [443, 42] on span "[DATE] 091442" at bounding box center [426, 44] width 106 height 12
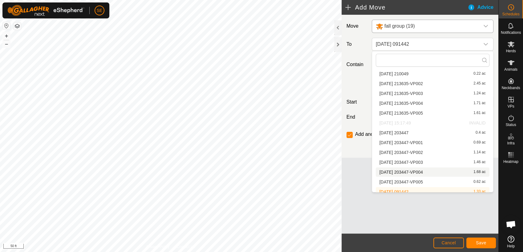
scroll to position [38, 0]
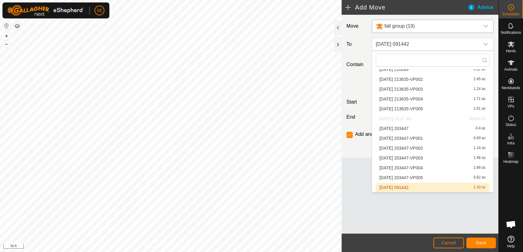
click at [408, 186] on li "[DATE] 091442 1.33 ac" at bounding box center [432, 187] width 114 height 9
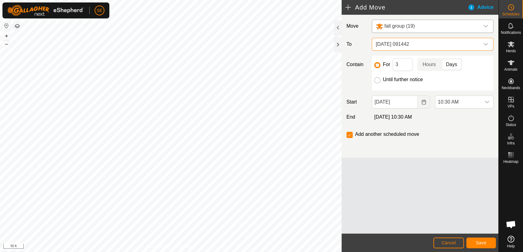
click at [378, 78] on input "Until further notice" at bounding box center [377, 80] width 6 height 6
radio input "true"
checkbox input "false"
click at [484, 244] on span "Save" at bounding box center [480, 243] width 10 height 5
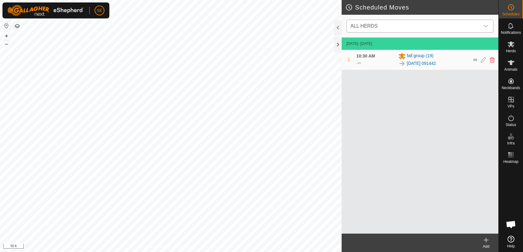
click at [453, 24] on span "ALL HERDS" at bounding box center [413, 26] width 131 height 12
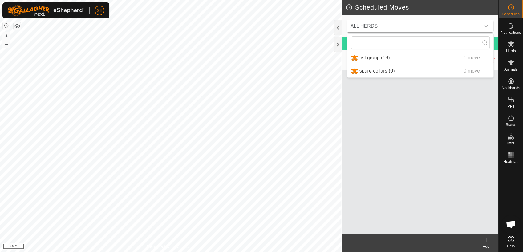
click at [438, 60] on li "fall group (19) 1 move" at bounding box center [420, 58] width 146 height 13
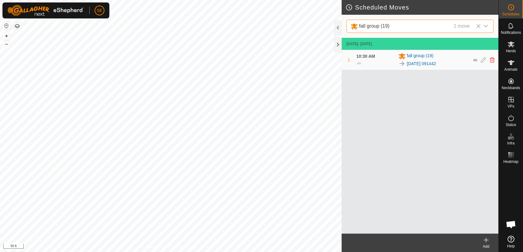
click at [484, 240] on icon at bounding box center [485, 240] width 7 height 7
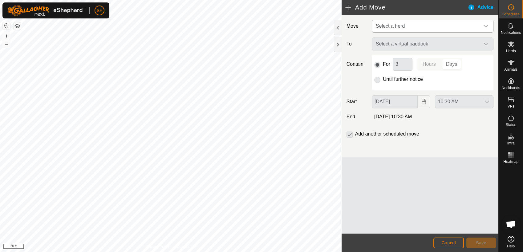
click at [415, 25] on span "Select a herd" at bounding box center [426, 26] width 106 height 12
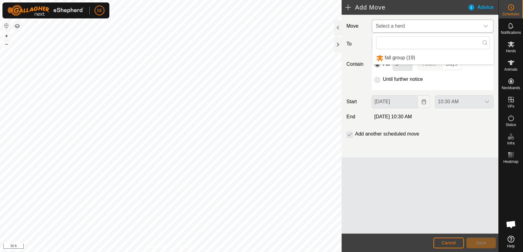
click at [404, 59] on li "fall group (19)" at bounding box center [432, 58] width 121 height 13
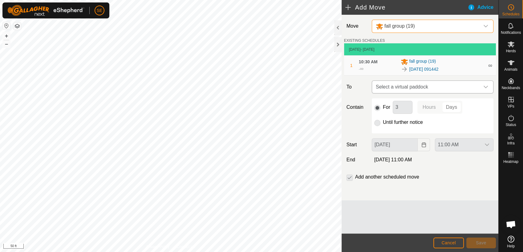
click at [426, 85] on span "Select a virtual paddock" at bounding box center [426, 87] width 106 height 12
click at [441, 29] on div "fall group (19)" at bounding box center [425, 26] width 101 height 8
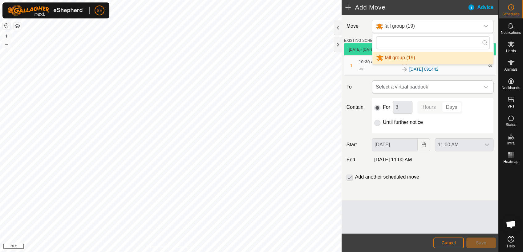
click at [440, 85] on span "Select a virtual paddock" at bounding box center [426, 87] width 106 height 12
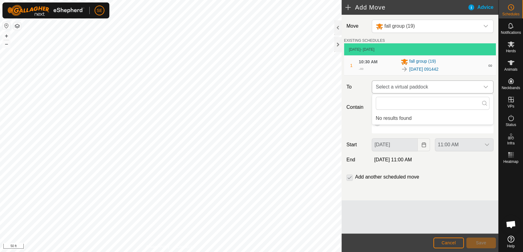
click at [486, 88] on icon "dropdown trigger" at bounding box center [485, 87] width 5 height 5
click at [472, 83] on span "Select a virtual paddock" at bounding box center [426, 87] width 106 height 12
click at [432, 90] on span "Select a virtual paddock" at bounding box center [426, 87] width 106 height 12
click at [435, 89] on span "Select a virtual paddock" at bounding box center [426, 87] width 106 height 12
click at [432, 117] on li "No results found" at bounding box center [432, 118] width 121 height 12
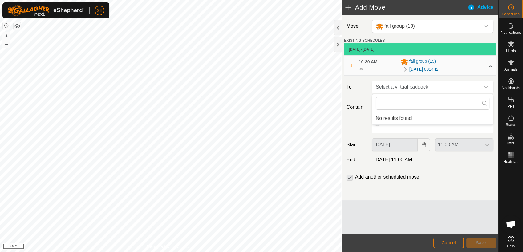
click at [392, 116] on li "No results found" at bounding box center [432, 118] width 121 height 12
click at [469, 77] on div "Move fall group (19) EXISTING SCHEDULES [DATE] - [DATE] 1 10:30 AM - ∞ fall gro…" at bounding box center [419, 108] width 157 height 186
click at [378, 122] on p-radiobutton at bounding box center [377, 122] width 6 height 7
click at [470, 147] on div "11:00 AM" at bounding box center [463, 144] width 63 height 13
click at [423, 61] on span "fall group (19)" at bounding box center [422, 61] width 26 height 7
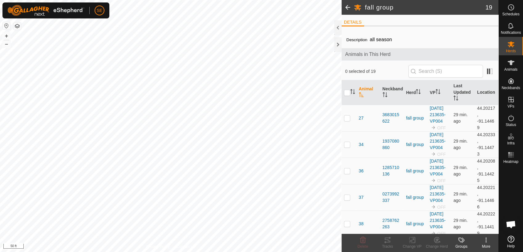
click at [347, 5] on span at bounding box center [347, 7] width 12 height 15
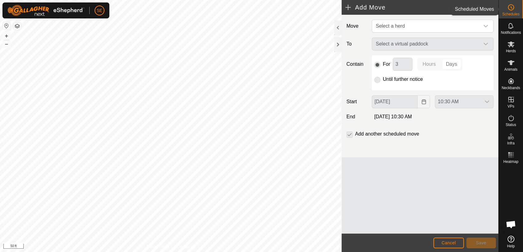
click at [510, 8] on icon at bounding box center [510, 7] width 7 height 7
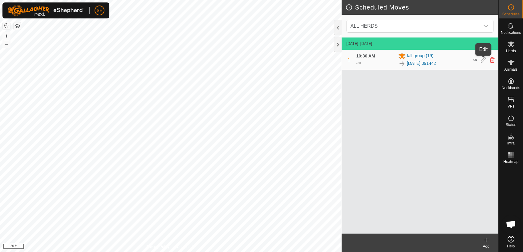
click at [483, 61] on icon at bounding box center [482, 60] width 5 height 6
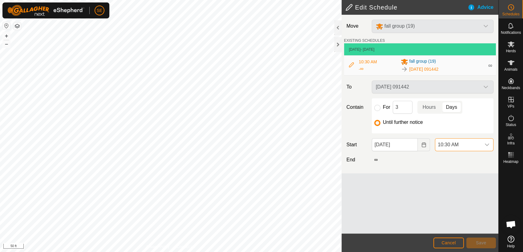
click at [471, 144] on span "10:30 AM" at bounding box center [458, 145] width 46 height 12
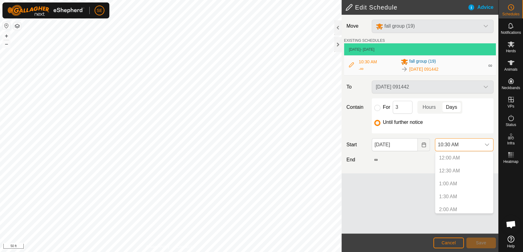
scroll to position [222, 0]
click at [452, 196] on p-selectitem "10:00 AM" at bounding box center [464, 195] width 58 height 12
click at [402, 192] on div "Move fall group (19) EXISTING SCHEDULES [DATE] - [DATE] 10:30 AM - ∞ fall group…" at bounding box center [419, 124] width 157 height 219
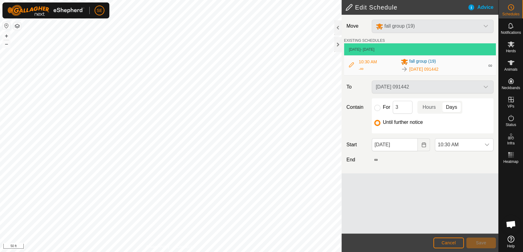
click at [418, 6] on h2 "Edit Schedule" at bounding box center [406, 7] width 122 height 7
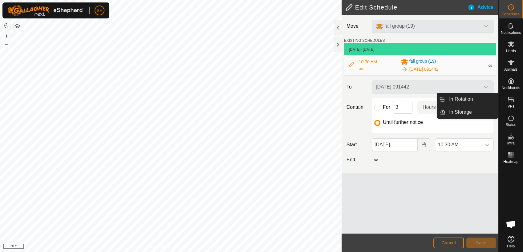
click at [512, 101] on icon at bounding box center [510, 99] width 7 height 7
click at [511, 100] on icon at bounding box center [510, 99] width 7 height 7
click at [479, 102] on link "In Rotation" at bounding box center [471, 99] width 53 height 12
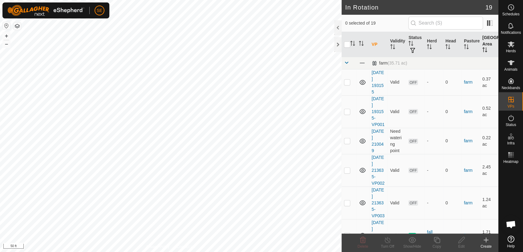
click at [482, 48] on g "Activate to sort" at bounding box center [484, 49] width 5 height 5
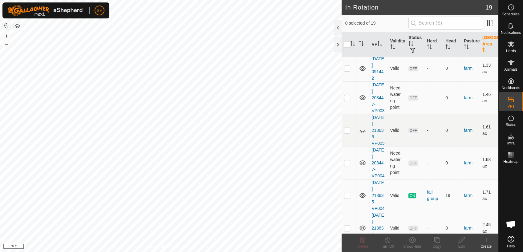
scroll to position [370, 0]
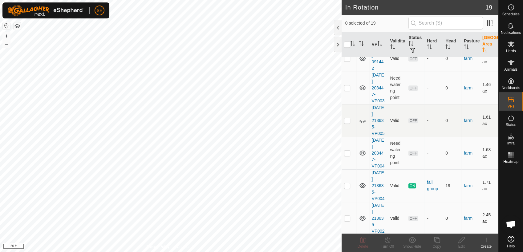
click at [346, 217] on p-checkbox at bounding box center [347, 218] width 6 height 5
click at [362, 243] on icon at bounding box center [362, 240] width 7 height 7
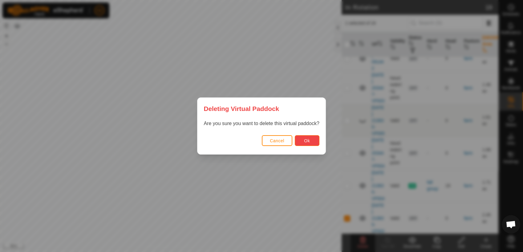
click at [302, 141] on button "Ok" at bounding box center [307, 140] width 25 height 11
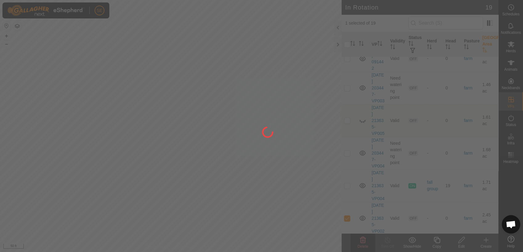
checkbox input "false"
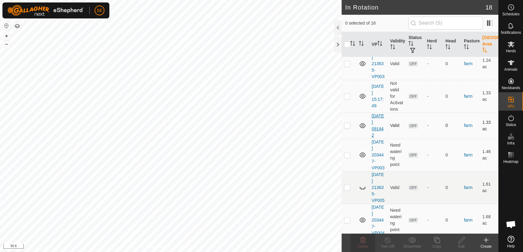
scroll to position [338, 0]
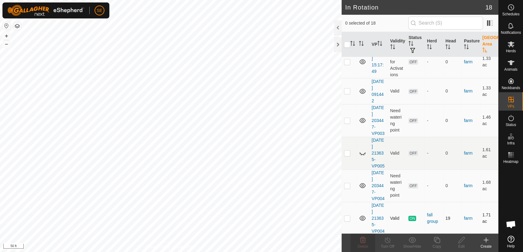
click at [347, 216] on p-checkbox at bounding box center [347, 218] width 6 height 5
checkbox input "true"
click at [347, 185] on p-checkbox at bounding box center [347, 185] width 6 height 5
checkbox input "true"
click at [348, 218] on p-checkbox at bounding box center [347, 218] width 6 height 5
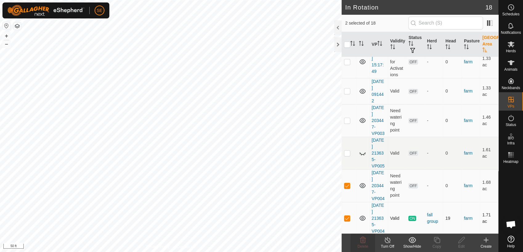
checkbox input "false"
click at [345, 153] on p-checkbox at bounding box center [347, 153] width 6 height 5
checkbox input "true"
click at [346, 184] on p-checkbox at bounding box center [347, 185] width 6 height 5
checkbox input "false"
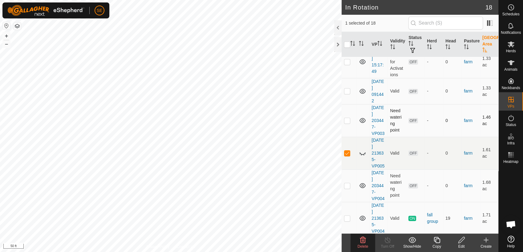
click at [345, 121] on p-checkbox at bounding box center [347, 120] width 6 height 5
checkbox input "true"
click at [349, 153] on p-checkbox at bounding box center [347, 153] width 6 height 5
checkbox input "false"
click at [348, 120] on p-checkbox at bounding box center [347, 120] width 6 height 5
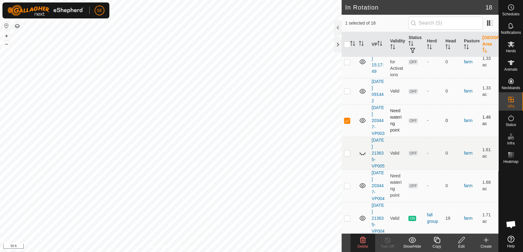
checkbox input "false"
click at [347, 89] on p-checkbox at bounding box center [347, 91] width 6 height 5
checkbox input "true"
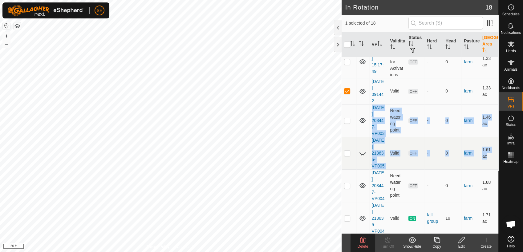
drag, startPoint x: 360, startPoint y: 105, endPoint x: 356, endPoint y: 189, distance: 84.1
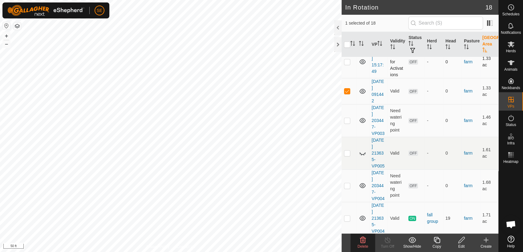
click at [347, 62] on p-checkbox at bounding box center [347, 61] width 6 height 5
checkbox input "true"
click at [348, 93] on p-checkbox at bounding box center [347, 91] width 6 height 5
checkbox input "false"
click at [363, 241] on icon at bounding box center [362, 240] width 7 height 7
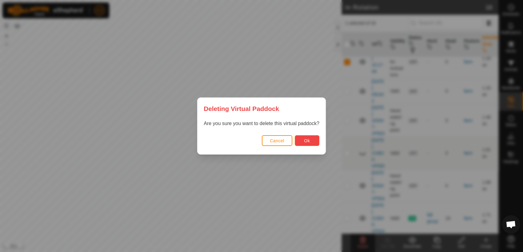
click at [306, 136] on button "Ok" at bounding box center [307, 140] width 25 height 11
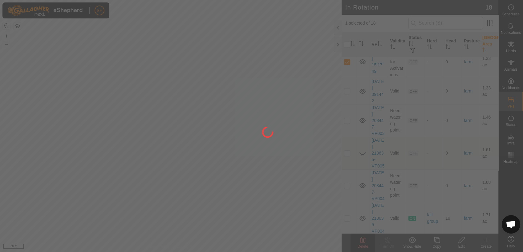
checkbox input "false"
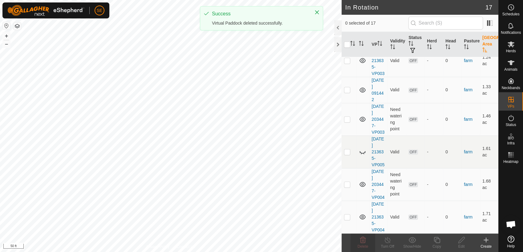
scroll to position [0, 0]
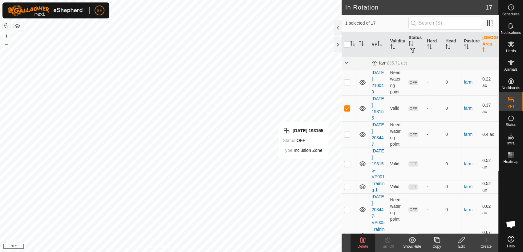
checkbox input "false"
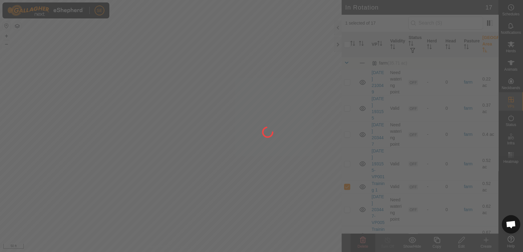
checkbox input "false"
checkbox input "true"
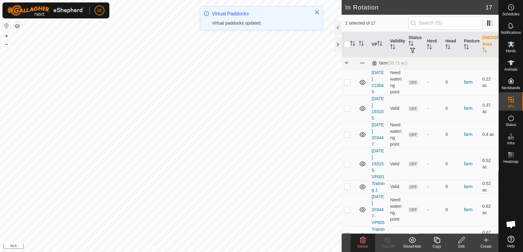
checkbox input "false"
checkbox input "true"
checkbox input "false"
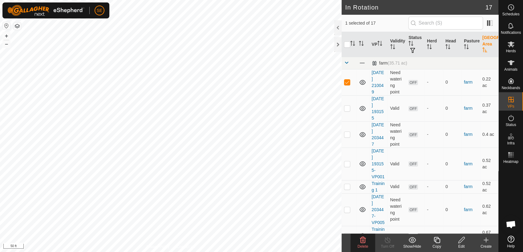
click at [364, 242] on icon at bounding box center [363, 240] width 6 height 6
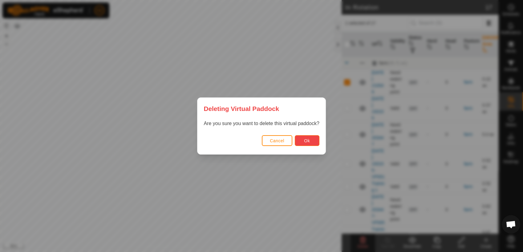
click at [307, 140] on span "Ok" at bounding box center [307, 140] width 6 height 5
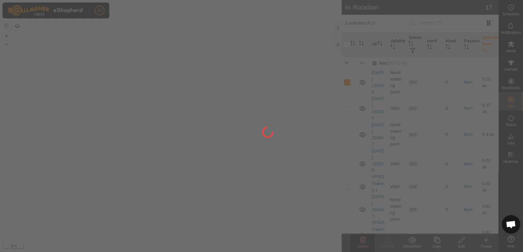
checkbox input "false"
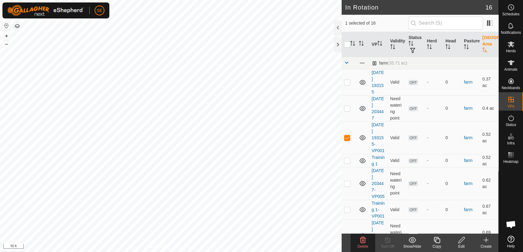
checkbox input "false"
click at [363, 241] on icon at bounding box center [363, 240] width 6 height 6
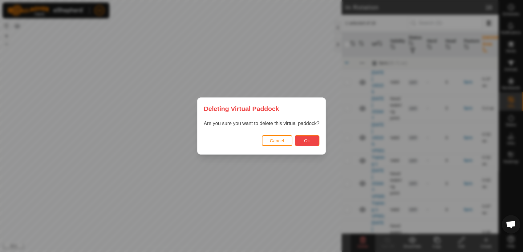
click at [309, 143] on button "Ok" at bounding box center [307, 140] width 25 height 11
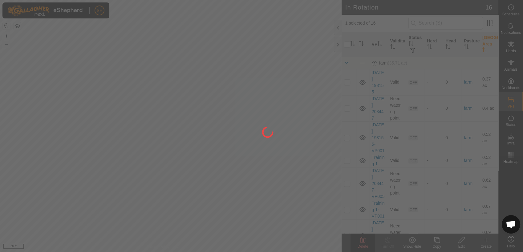
checkbox input "false"
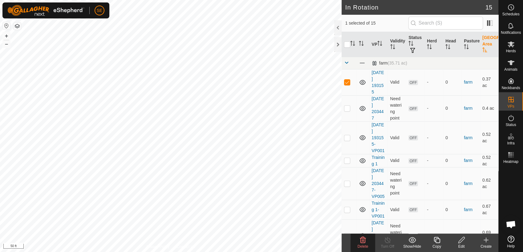
click at [362, 239] on icon at bounding box center [363, 240] width 6 height 6
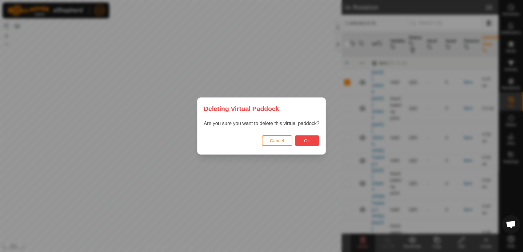
click at [311, 142] on button "Ok" at bounding box center [307, 140] width 25 height 11
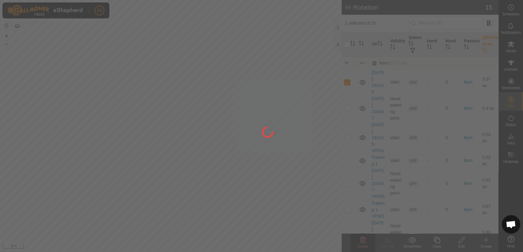
checkbox input "false"
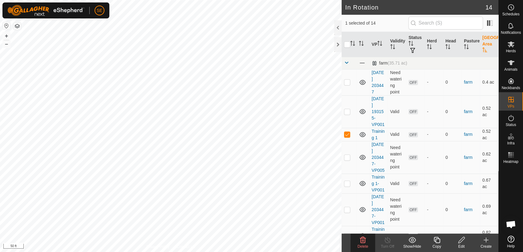
click at [363, 243] on icon at bounding box center [362, 240] width 7 height 7
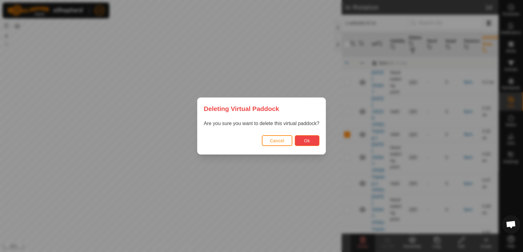
click at [301, 141] on button "Ok" at bounding box center [307, 140] width 25 height 11
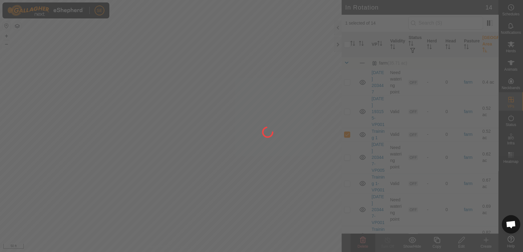
checkbox input "false"
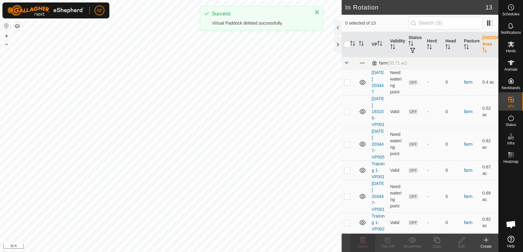
checkbox input "true"
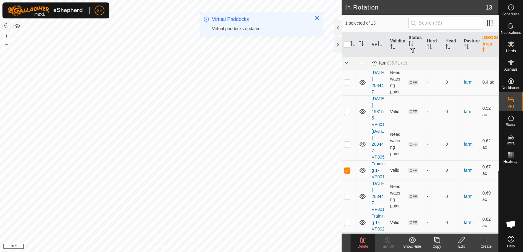
click at [361, 240] on icon at bounding box center [362, 240] width 7 height 7
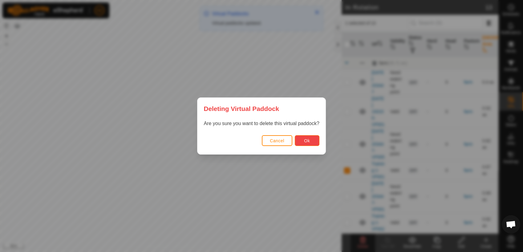
click at [302, 142] on button "Ok" at bounding box center [307, 140] width 25 height 11
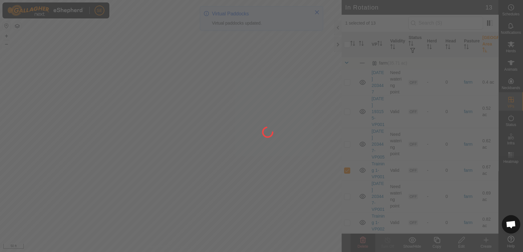
checkbox input "false"
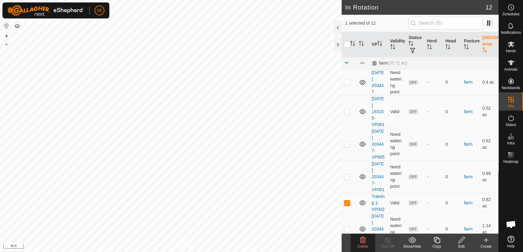
click at [366, 244] on div "Delete" at bounding box center [362, 247] width 25 height 6
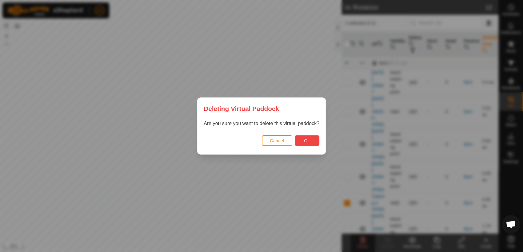
click at [308, 142] on span "Ok" at bounding box center [307, 140] width 6 height 5
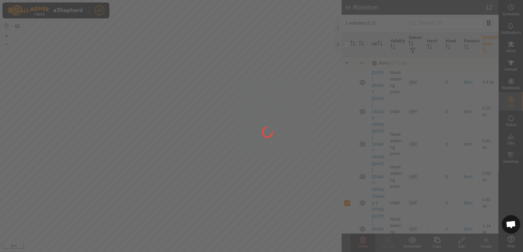
checkbox input "false"
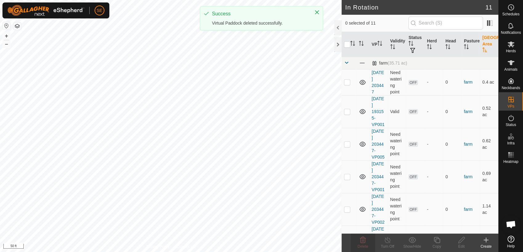
checkbox input "true"
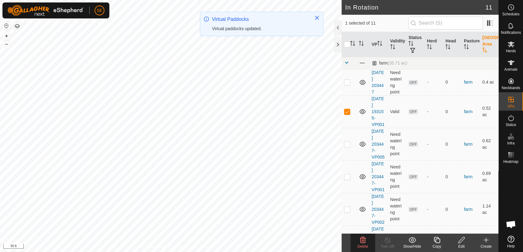
click at [362, 243] on icon at bounding box center [362, 240] width 7 height 7
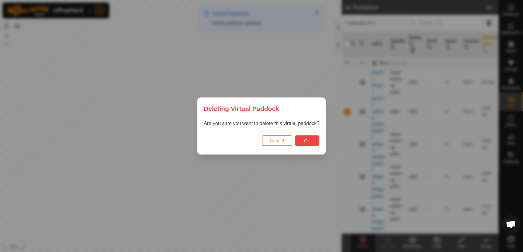
click at [302, 141] on button "Ok" at bounding box center [307, 140] width 25 height 11
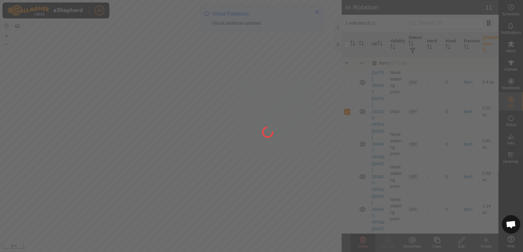
checkbox input "false"
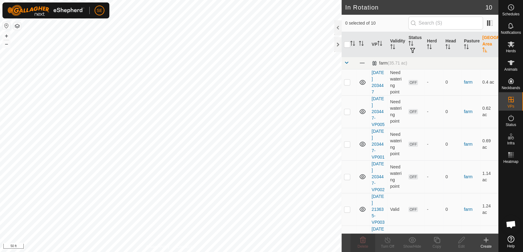
checkbox input "true"
click at [364, 242] on icon at bounding box center [362, 240] width 7 height 7
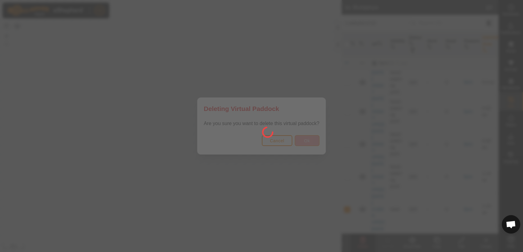
click at [310, 139] on div at bounding box center [261, 126] width 523 height 252
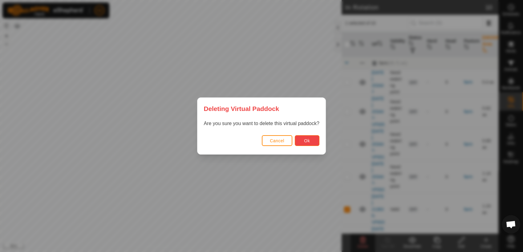
click at [309, 142] on button "Ok" at bounding box center [307, 140] width 25 height 11
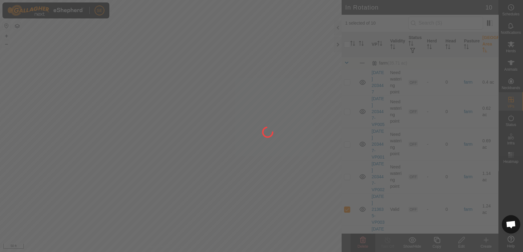
checkbox input "false"
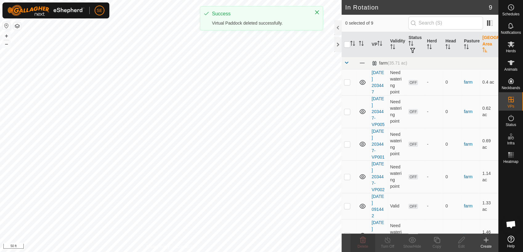
checkbox input "true"
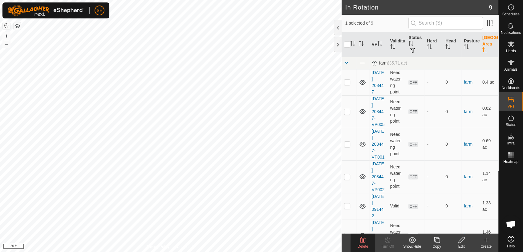
click at [463, 242] on icon at bounding box center [461, 240] width 8 height 7
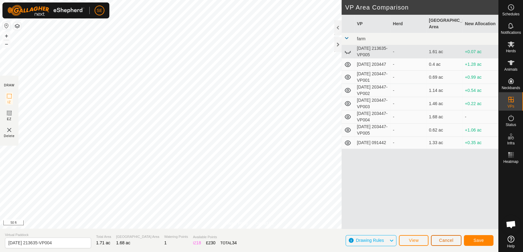
click at [451, 238] on button "Cancel" at bounding box center [446, 240] width 30 height 11
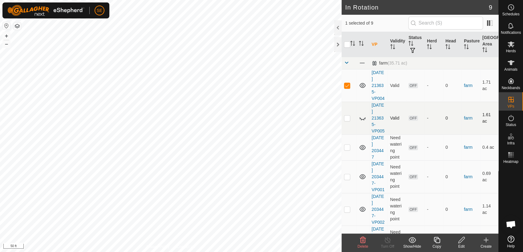
checkbox input "false"
checkbox input "true"
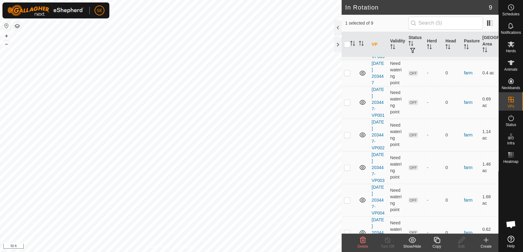
scroll to position [115, 0]
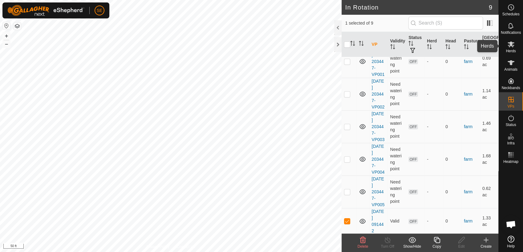
click at [511, 48] on es-mob-svg-icon at bounding box center [510, 44] width 11 height 10
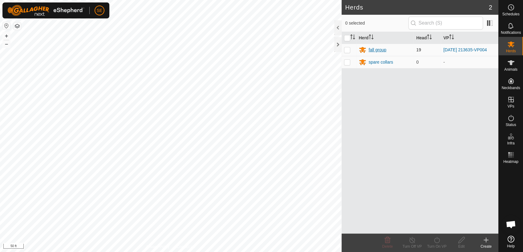
click at [371, 50] on div "fall group" at bounding box center [377, 50] width 18 height 6
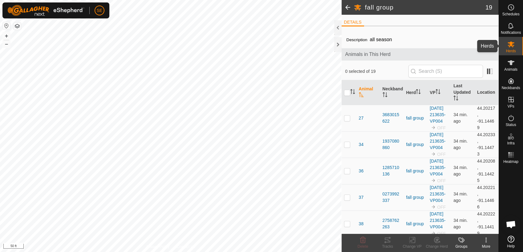
click at [515, 47] on es-mob-svg-icon at bounding box center [510, 44] width 11 height 10
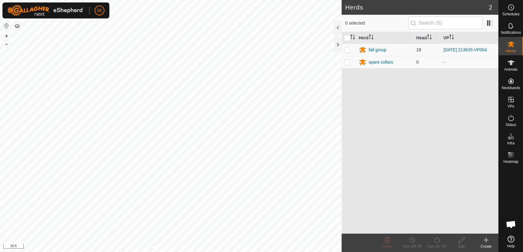
click at [347, 48] on p-checkbox at bounding box center [347, 49] width 6 height 5
checkbox input "true"
click at [438, 245] on div "Turn On VP" at bounding box center [436, 247] width 25 height 6
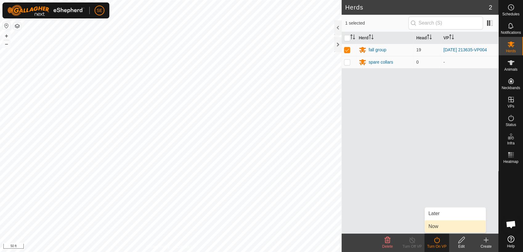
click at [436, 227] on link "Now" at bounding box center [454, 227] width 61 height 12
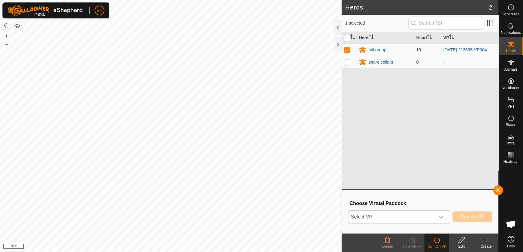
click at [443, 215] on icon "dropdown trigger" at bounding box center [440, 217] width 5 height 5
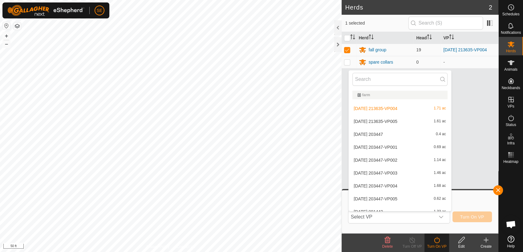
scroll to position [7, 0]
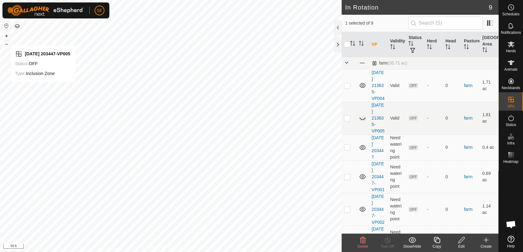
checkbox input "false"
checkbox input "true"
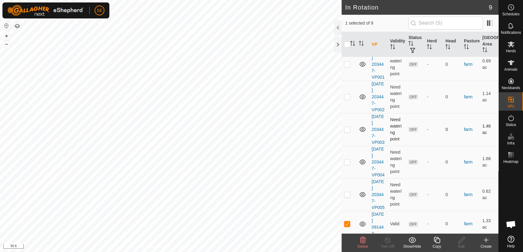
scroll to position [115, 0]
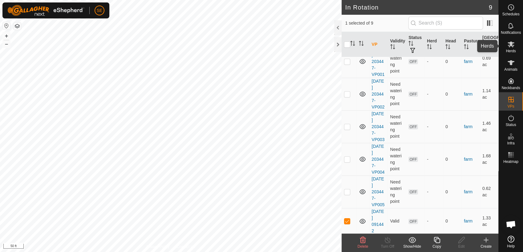
click at [512, 47] on icon at bounding box center [510, 44] width 7 height 7
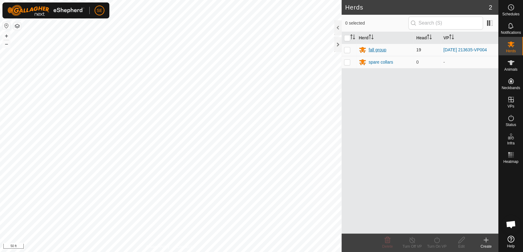
click at [373, 50] on div "fall group" at bounding box center [377, 50] width 18 height 6
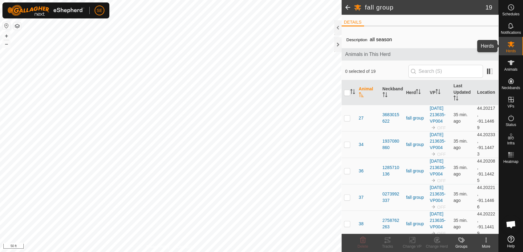
click at [512, 41] on icon at bounding box center [510, 44] width 7 height 7
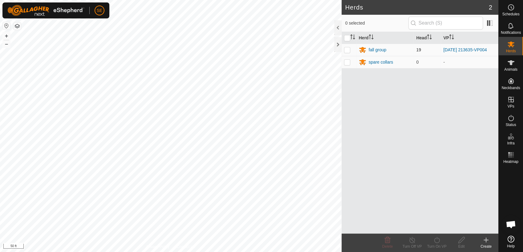
click at [347, 49] on p-checkbox at bounding box center [347, 49] width 6 height 5
checkbox input "true"
click at [436, 245] on div "Turn On VP" at bounding box center [436, 247] width 25 height 6
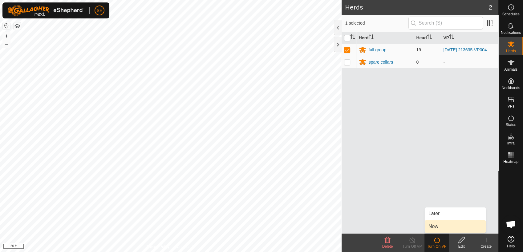
click at [435, 228] on link "Now" at bounding box center [454, 227] width 61 height 12
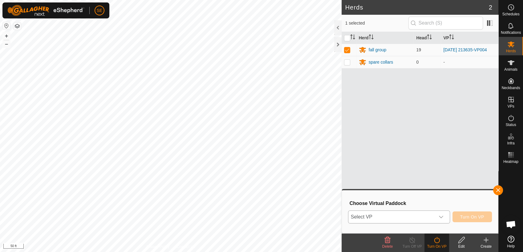
click at [425, 219] on span "Select VP" at bounding box center [391, 217] width 86 height 12
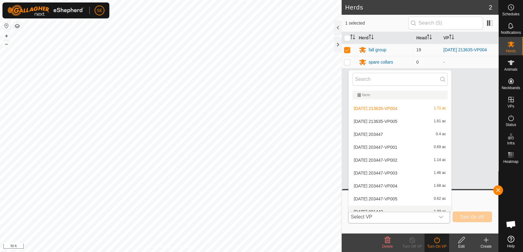
scroll to position [7, 0]
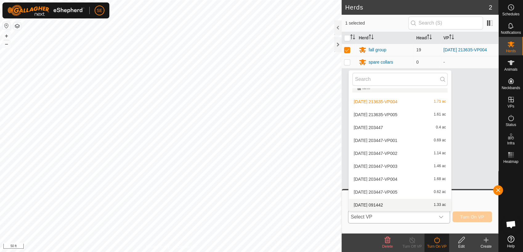
click at [383, 203] on span "[DATE] 091442" at bounding box center [368, 205] width 29 height 4
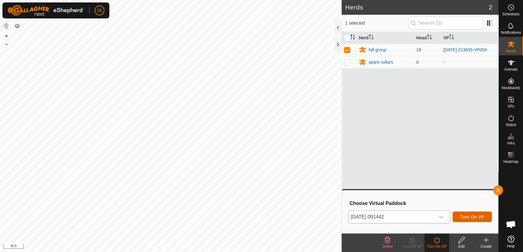
click at [471, 215] on span "Turn On VP" at bounding box center [472, 217] width 24 height 5
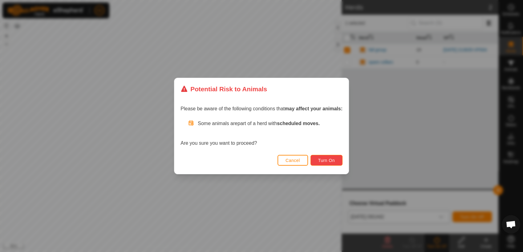
click at [318, 162] on span "Turn On" at bounding box center [326, 160] width 17 height 5
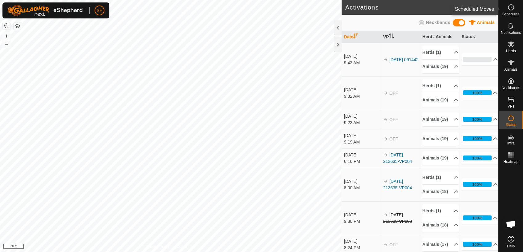
click at [508, 11] on icon at bounding box center [510, 7] width 7 height 7
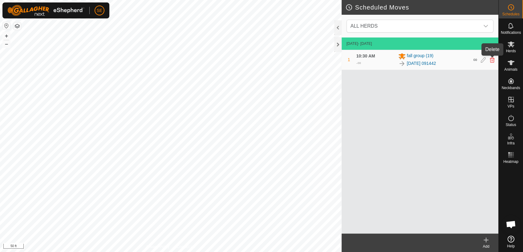
click at [491, 59] on icon at bounding box center [491, 60] width 5 height 6
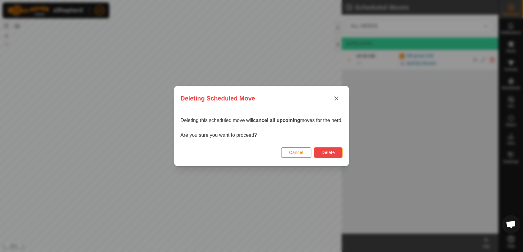
click at [329, 154] on span "Delete" at bounding box center [327, 152] width 13 height 5
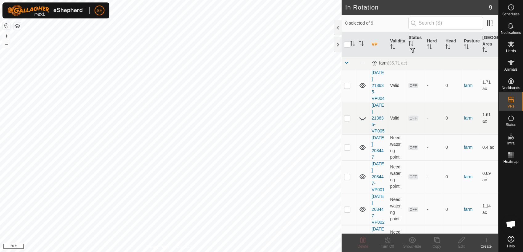
scroll to position [493, 0]
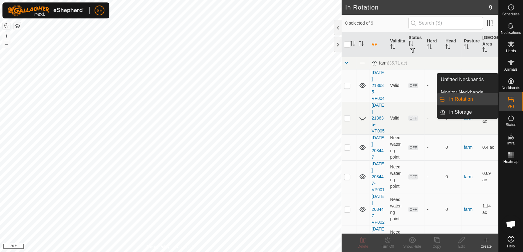
click at [481, 101] on link "In Rotation" at bounding box center [471, 99] width 53 height 12
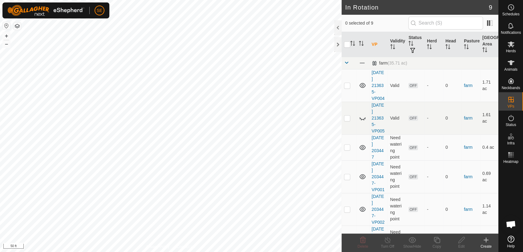
scroll to position [493, 0]
